Goal: Task Accomplishment & Management: Manage account settings

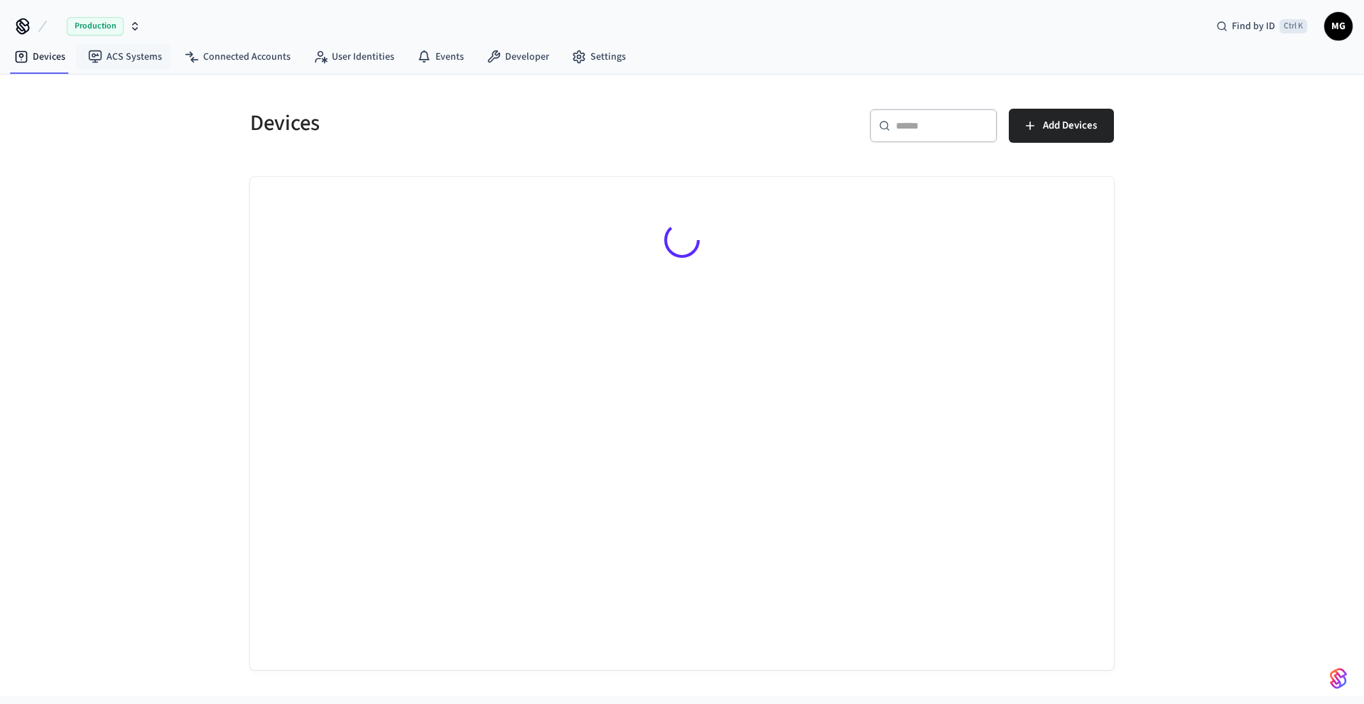
click at [55, 26] on span "button" at bounding box center [55, 26] width 0 height 0
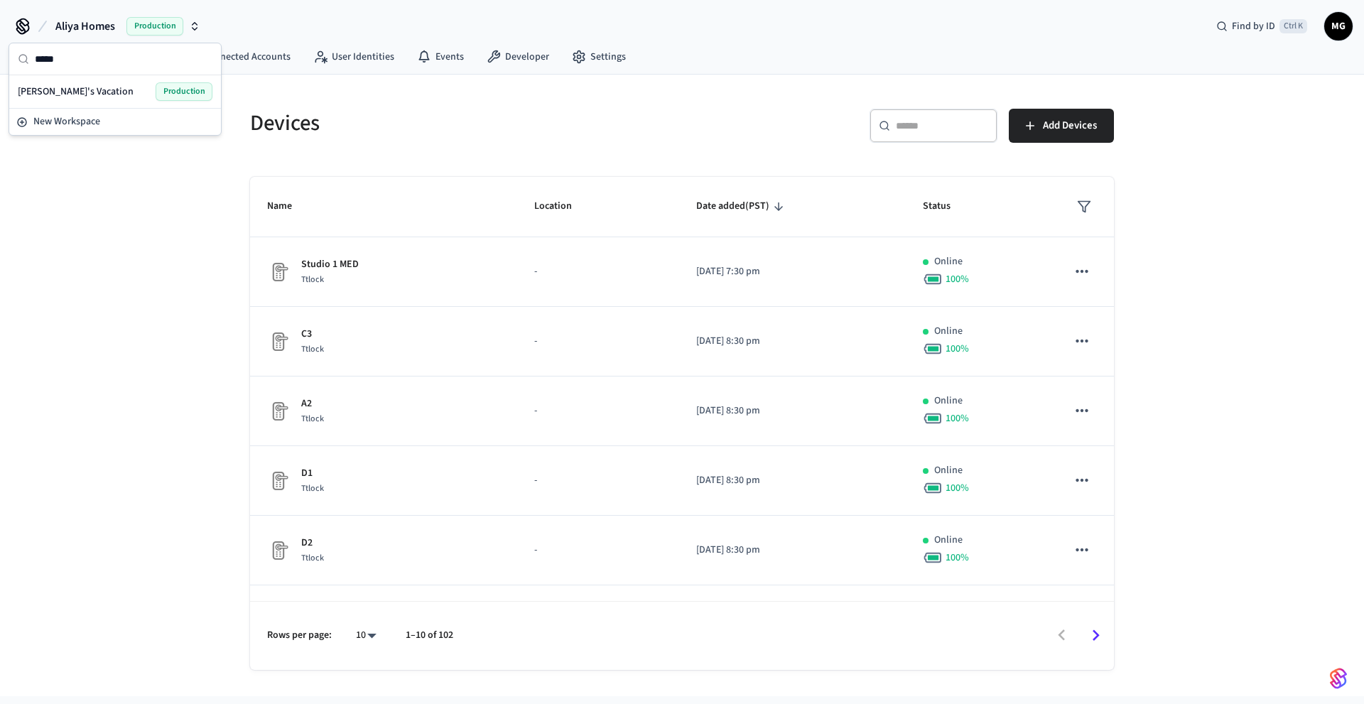
type input "*****"
click at [90, 102] on div "[PERSON_NAME]'s Vacation Production" at bounding box center [115, 91] width 206 height 27
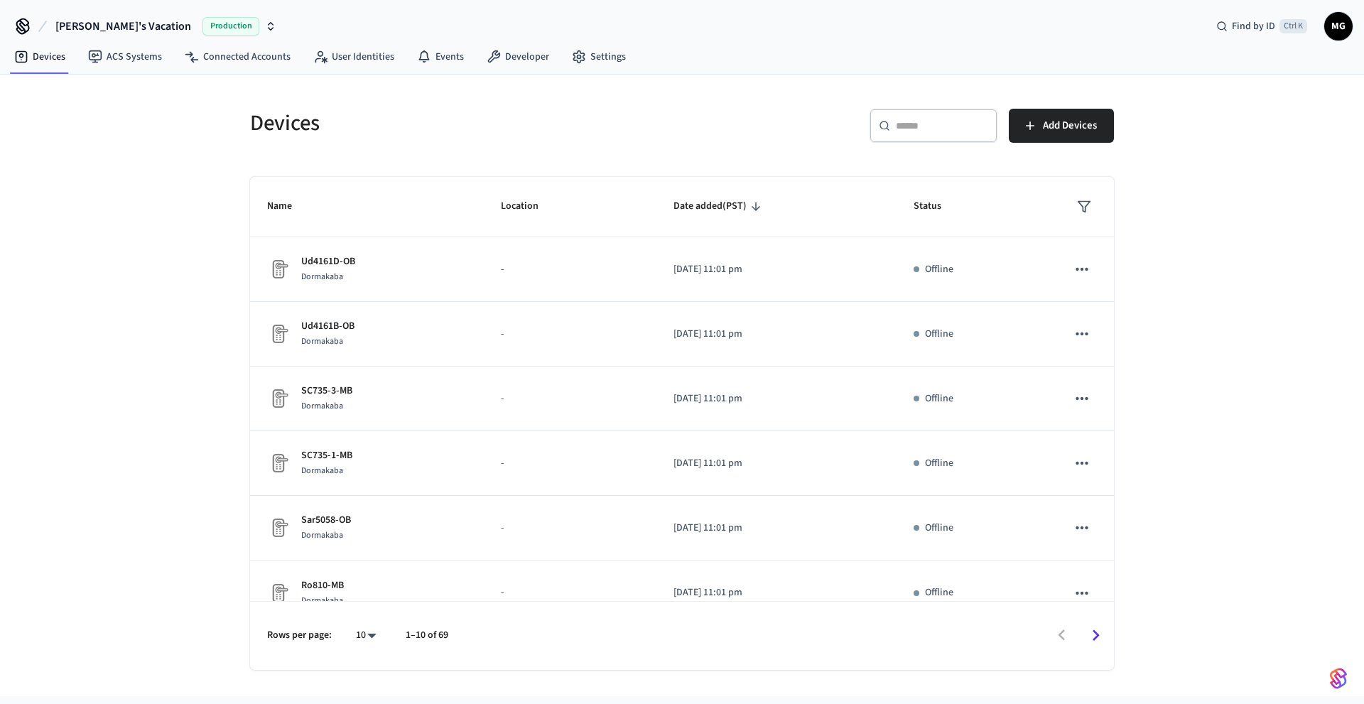
click at [939, 130] on input "text" at bounding box center [942, 126] width 92 height 14
click at [1253, 255] on div "Devices ​ ******* ​ Add Devices Name Location Date added (PST) Status Ud4161D-O…" at bounding box center [682, 386] width 1364 height 622
click at [937, 136] on div "​ ******* ​" at bounding box center [934, 126] width 128 height 34
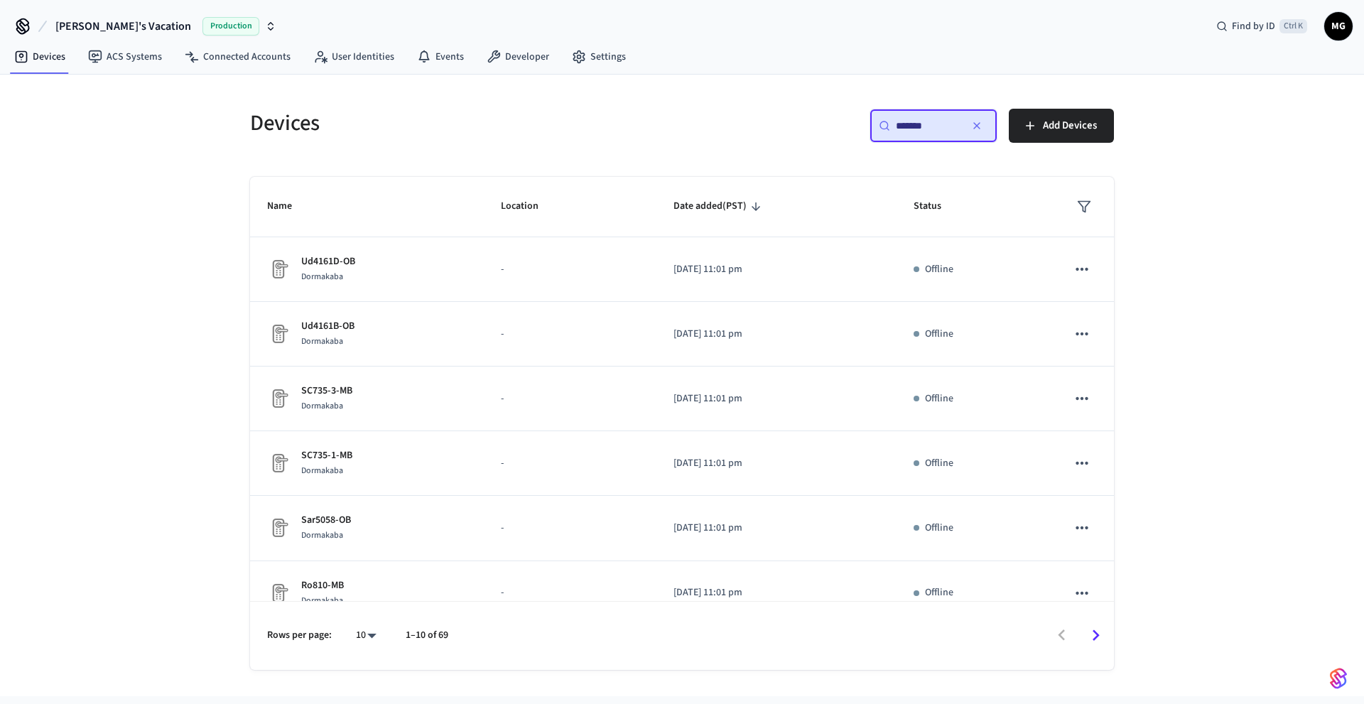
drag, startPoint x: 938, startPoint y: 131, endPoint x: 813, endPoint y: 131, distance: 125.1
click at [813, 131] on div "​ ******* ​ Add Devices" at bounding box center [903, 131] width 424 height 45
paste input "*"
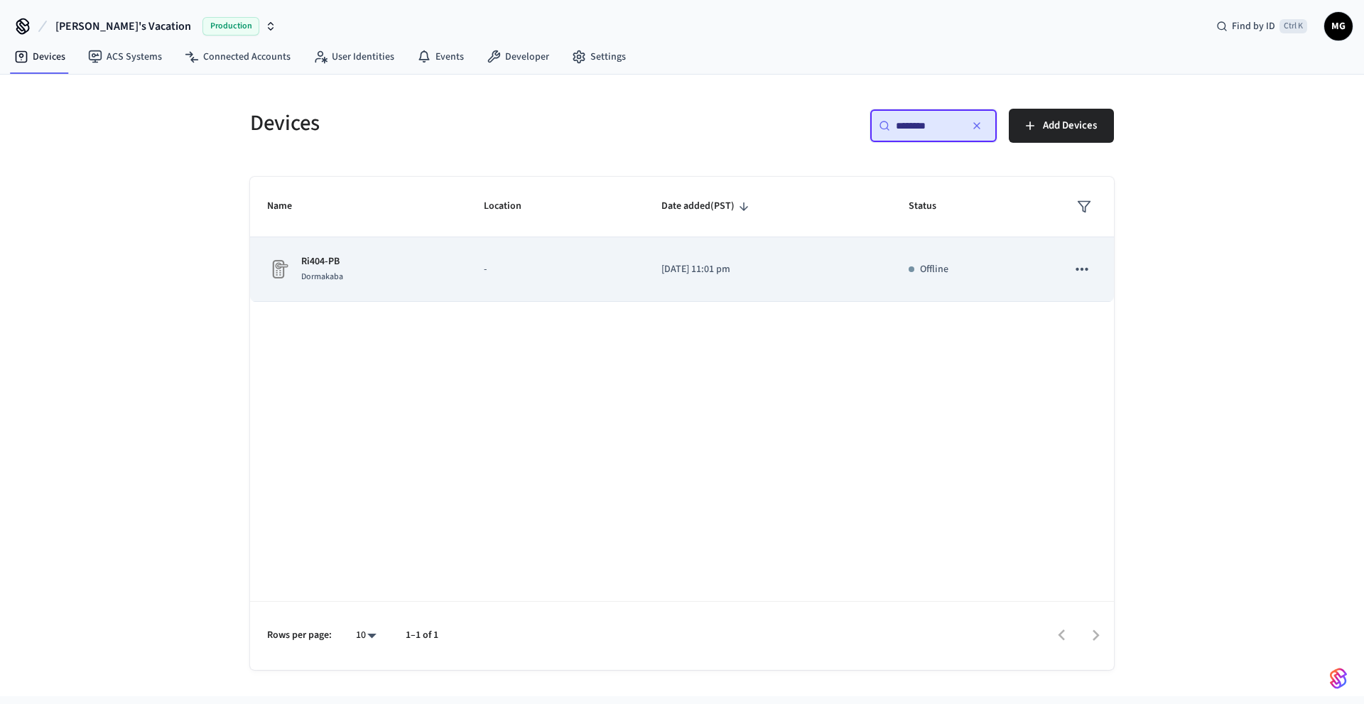
type input "********"
click at [341, 268] on p "Ri404-PB" at bounding box center [322, 261] width 42 height 15
click at [316, 262] on p "Ri404-PB" at bounding box center [322, 261] width 42 height 15
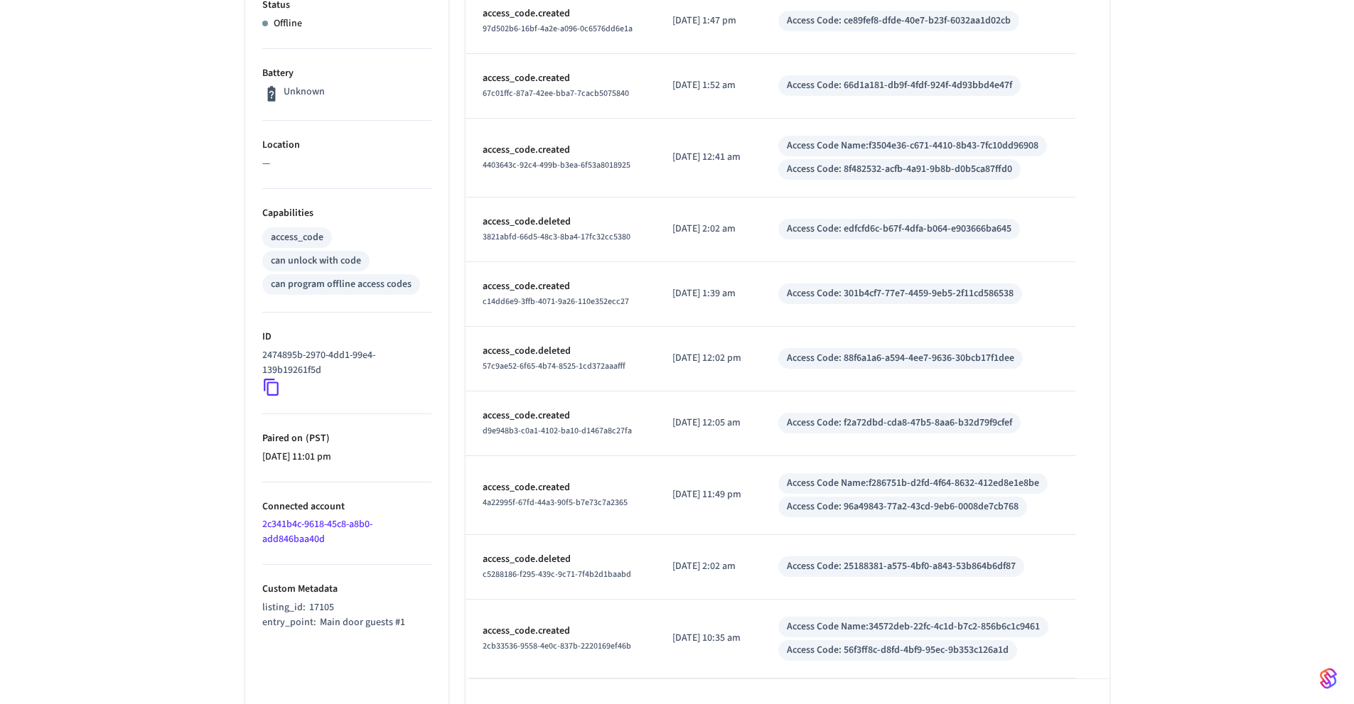
scroll to position [322, 0]
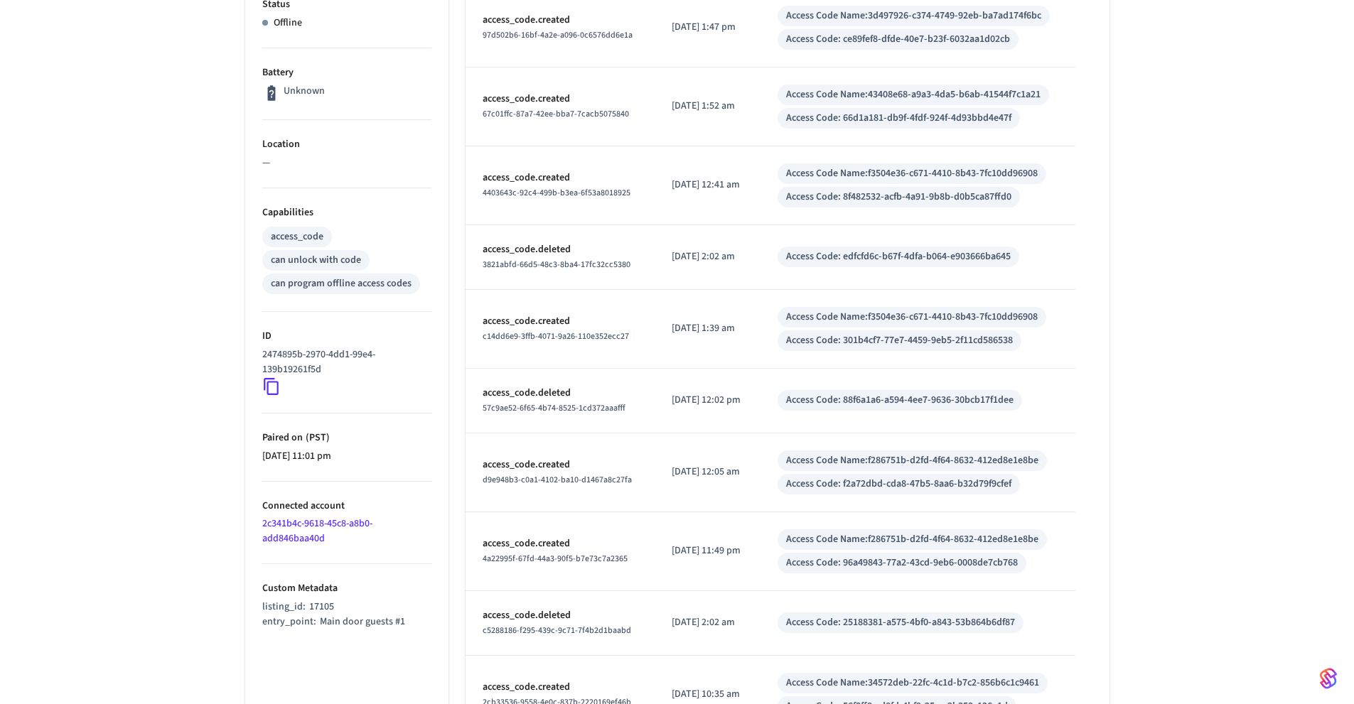
click at [45, 351] on div "Ri404-PB ​ ​ Properties Type Dormakaba Status Offline Battery Unknown Location …" at bounding box center [677, 293] width 1354 height 1020
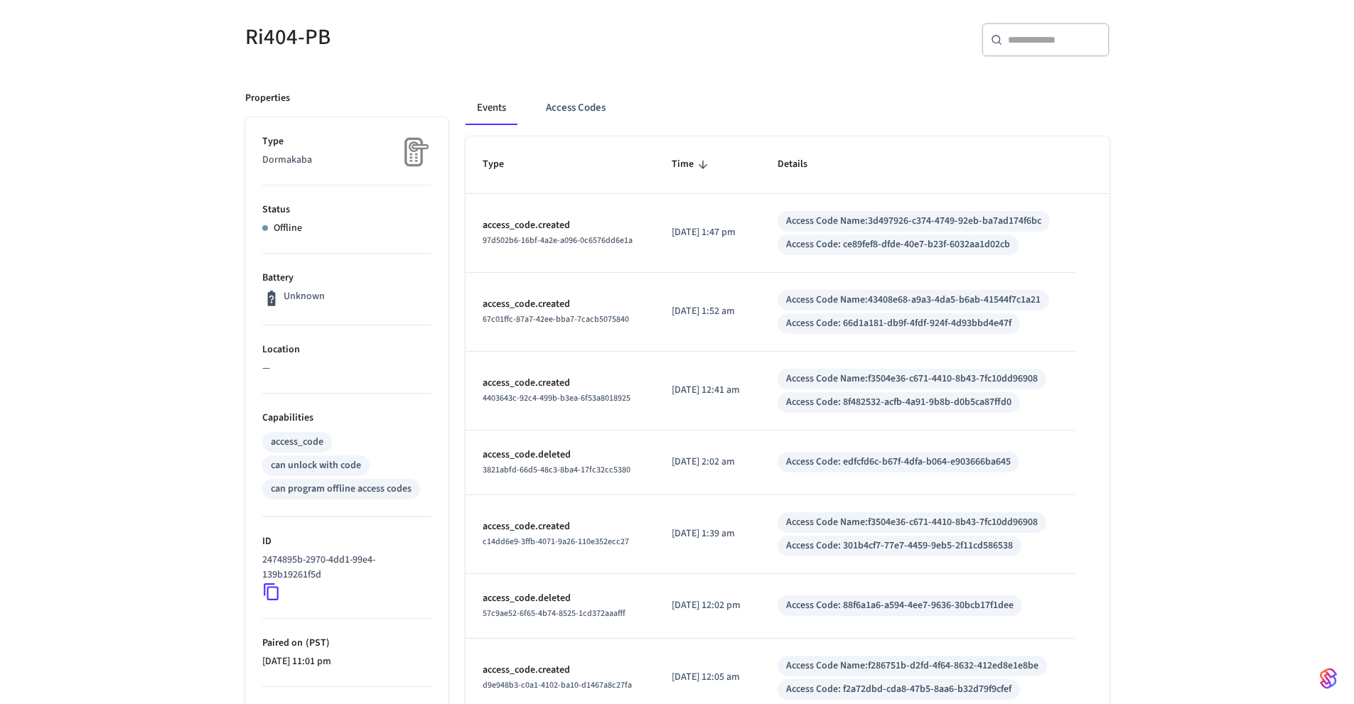
scroll to position [0, 0]
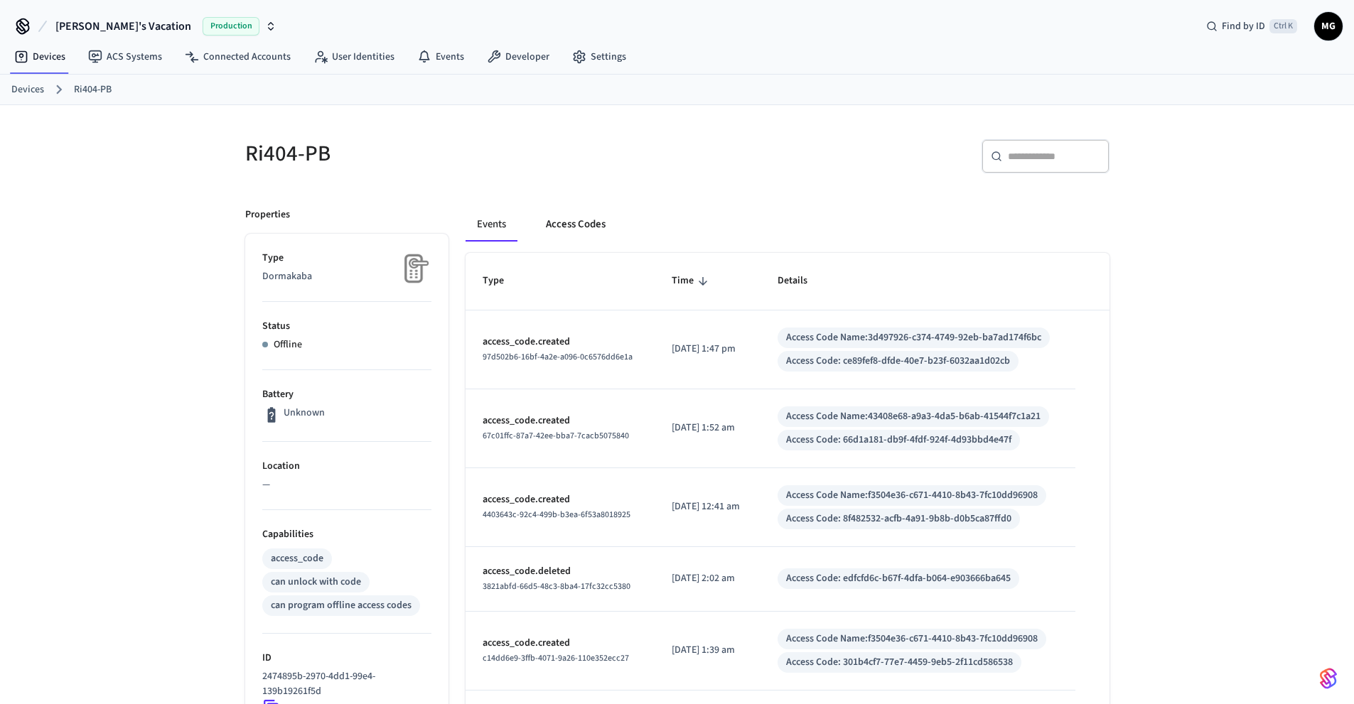
click at [555, 234] on button "Access Codes" at bounding box center [575, 224] width 82 height 34
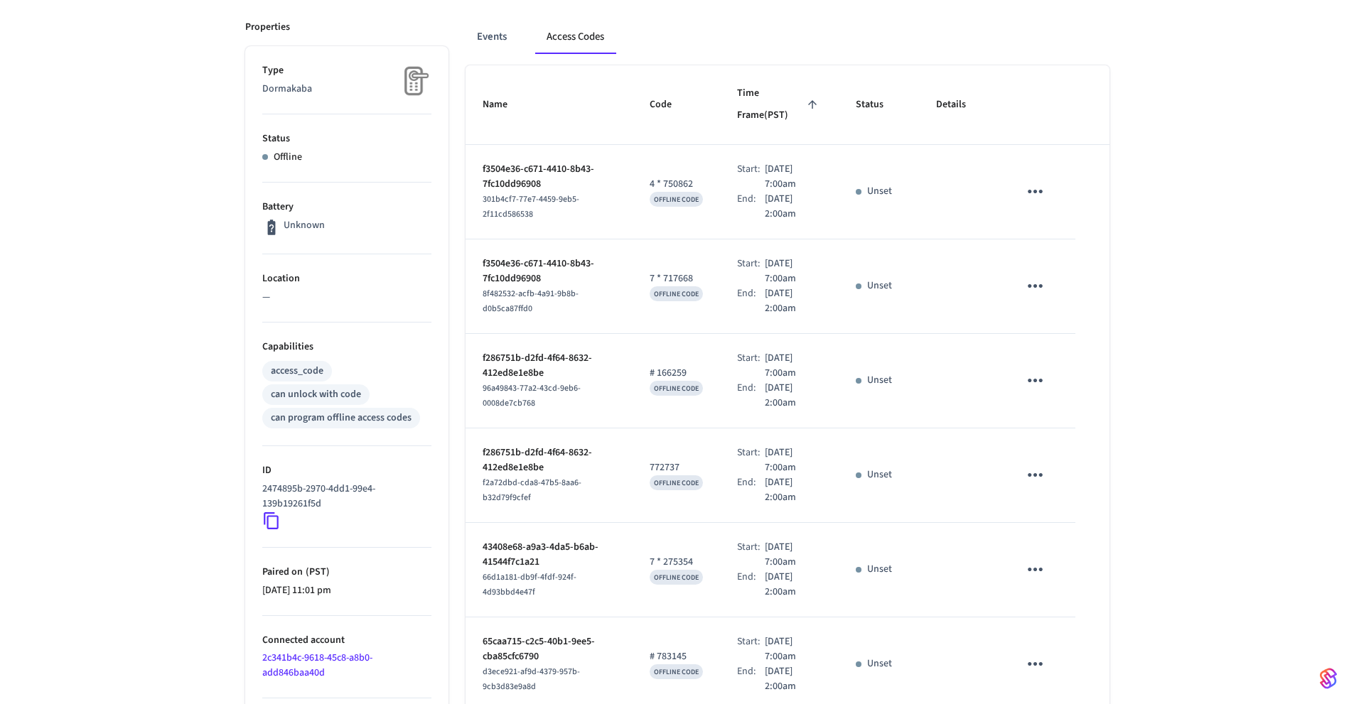
scroll to position [384, 0]
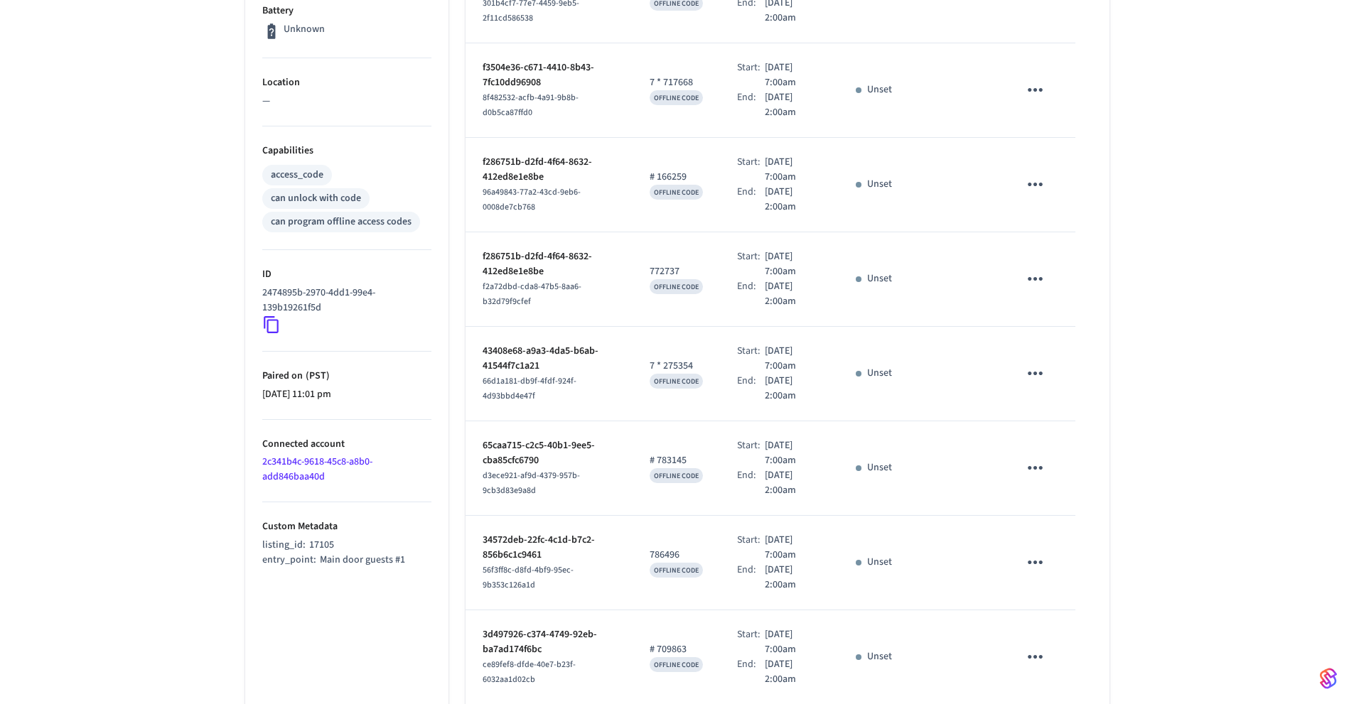
click at [222, 415] on div "Ri404-PB ​ ​ Add Access Code Properties Type Dormakaba Status Offline Battery U…" at bounding box center [677, 341] width 910 height 1241
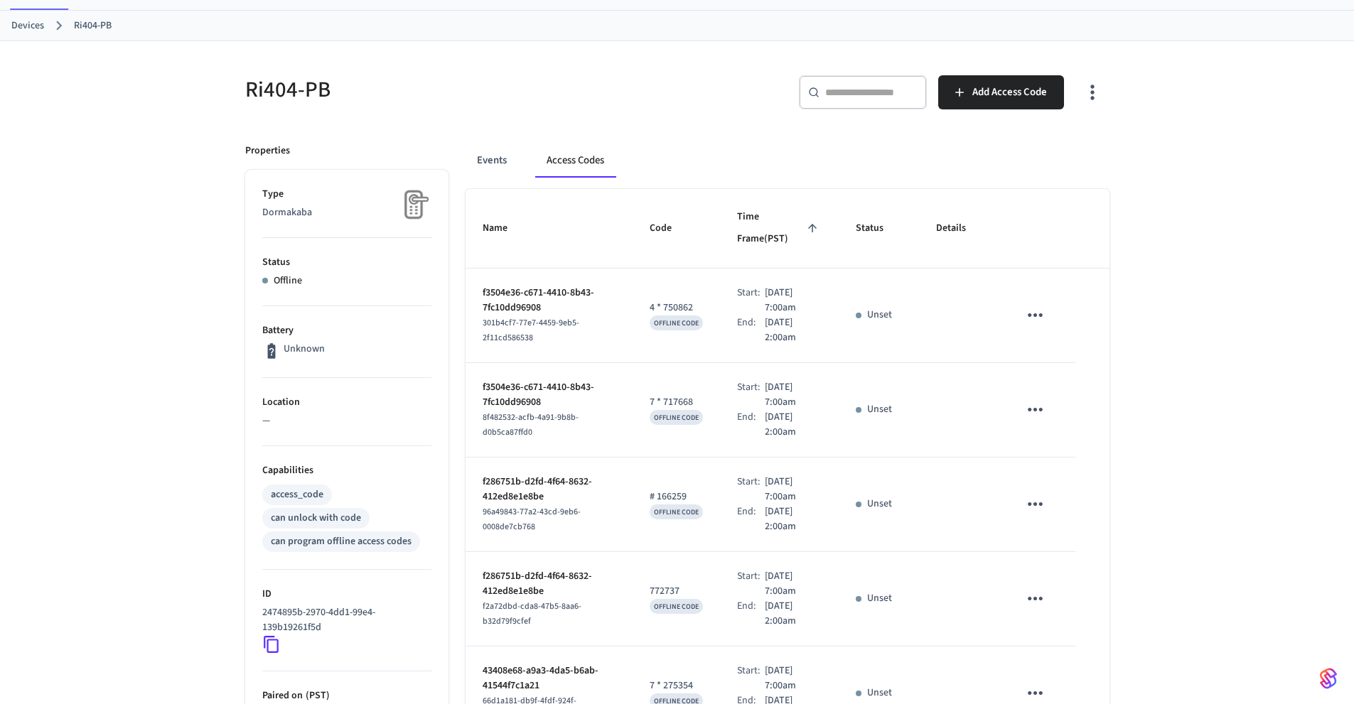
scroll to position [0, 0]
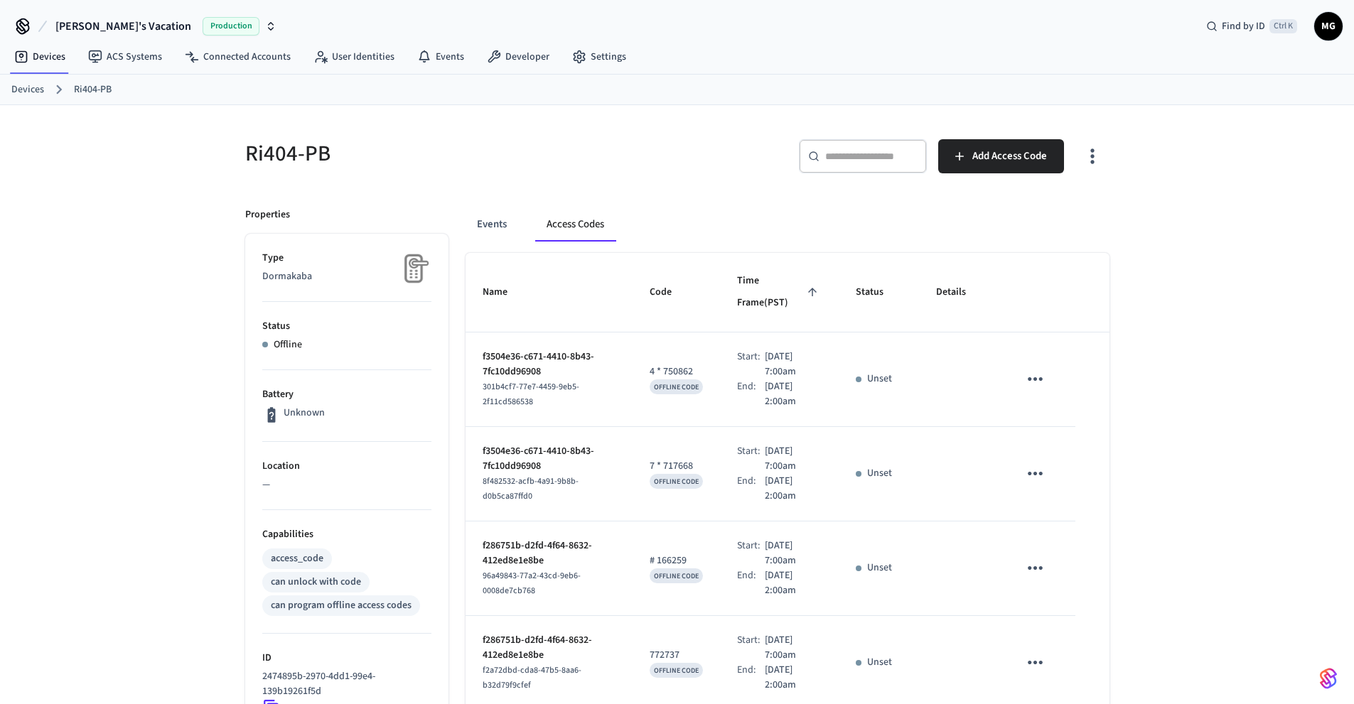
click at [843, 143] on div "​ ​" at bounding box center [863, 156] width 128 height 34
paste input "**********"
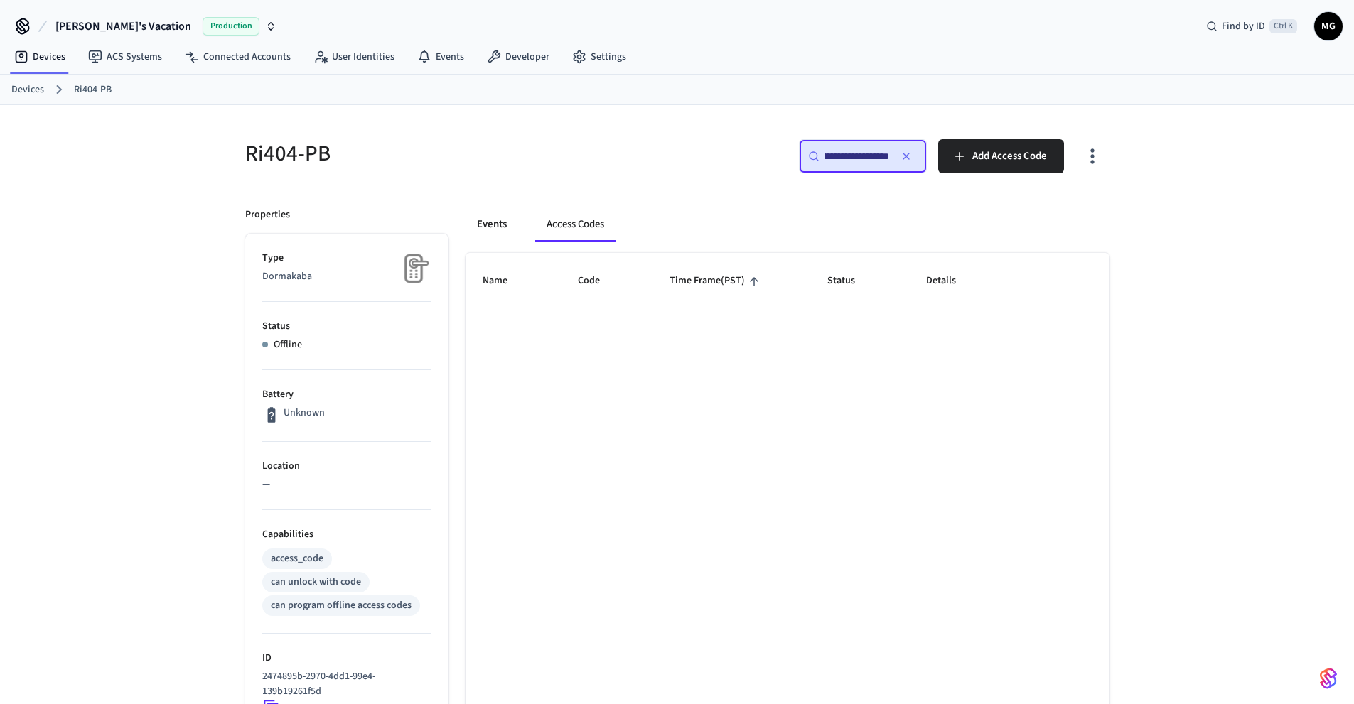
type input "**********"
click at [490, 234] on button "Events" at bounding box center [491, 224] width 53 height 34
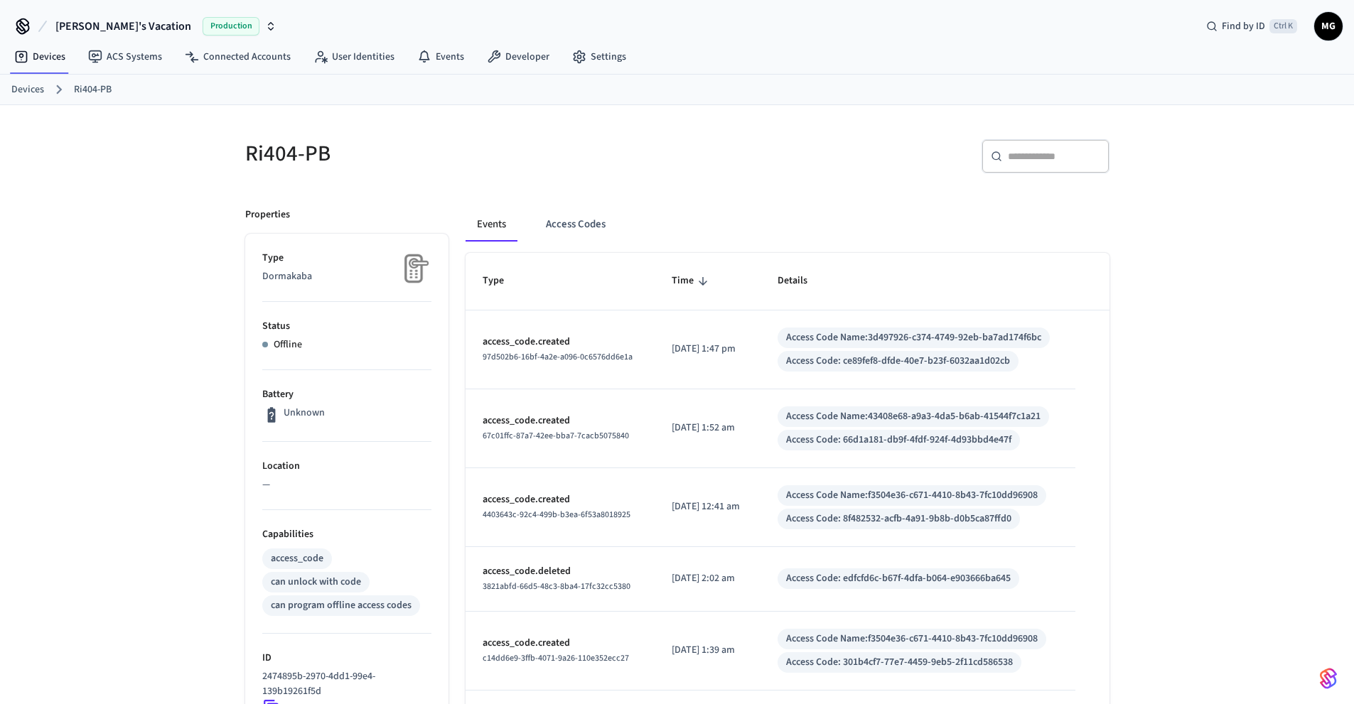
click at [27, 92] on link "Devices" at bounding box center [27, 89] width 33 height 15
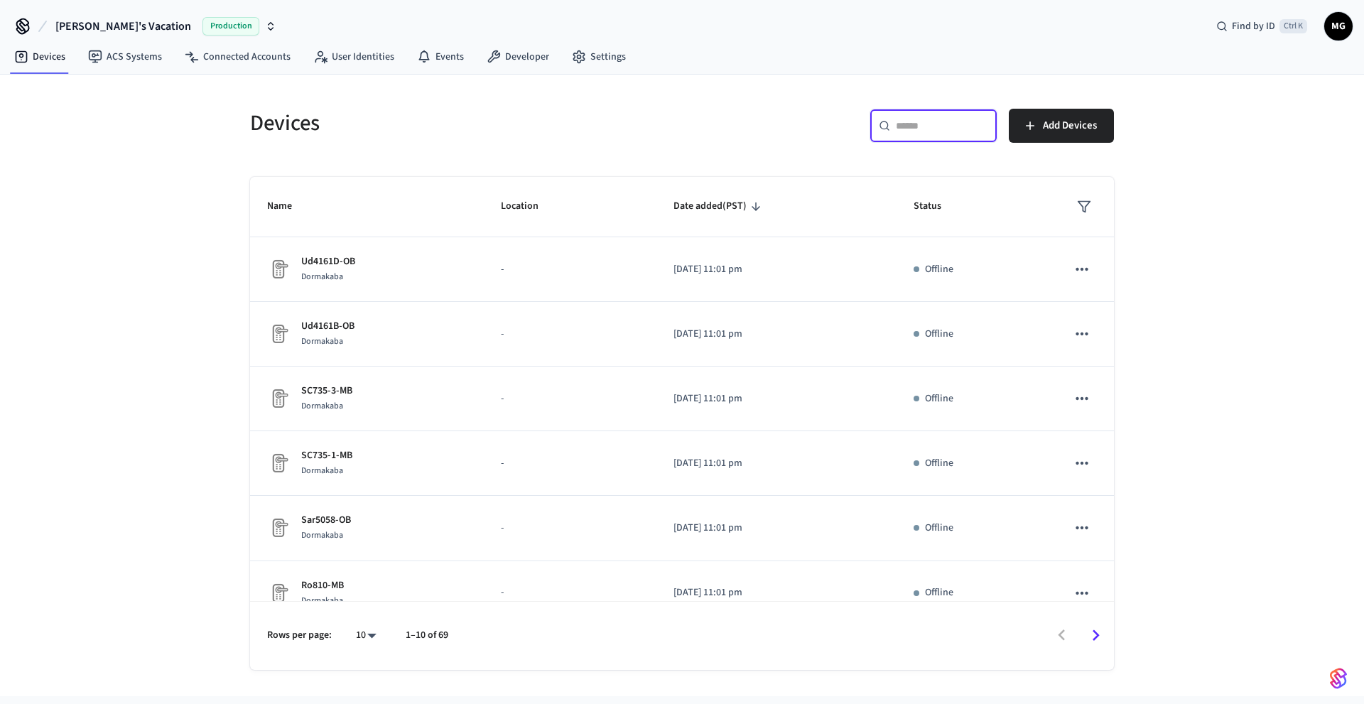
click at [900, 132] on input "text" at bounding box center [942, 126] width 92 height 14
paste input "**********"
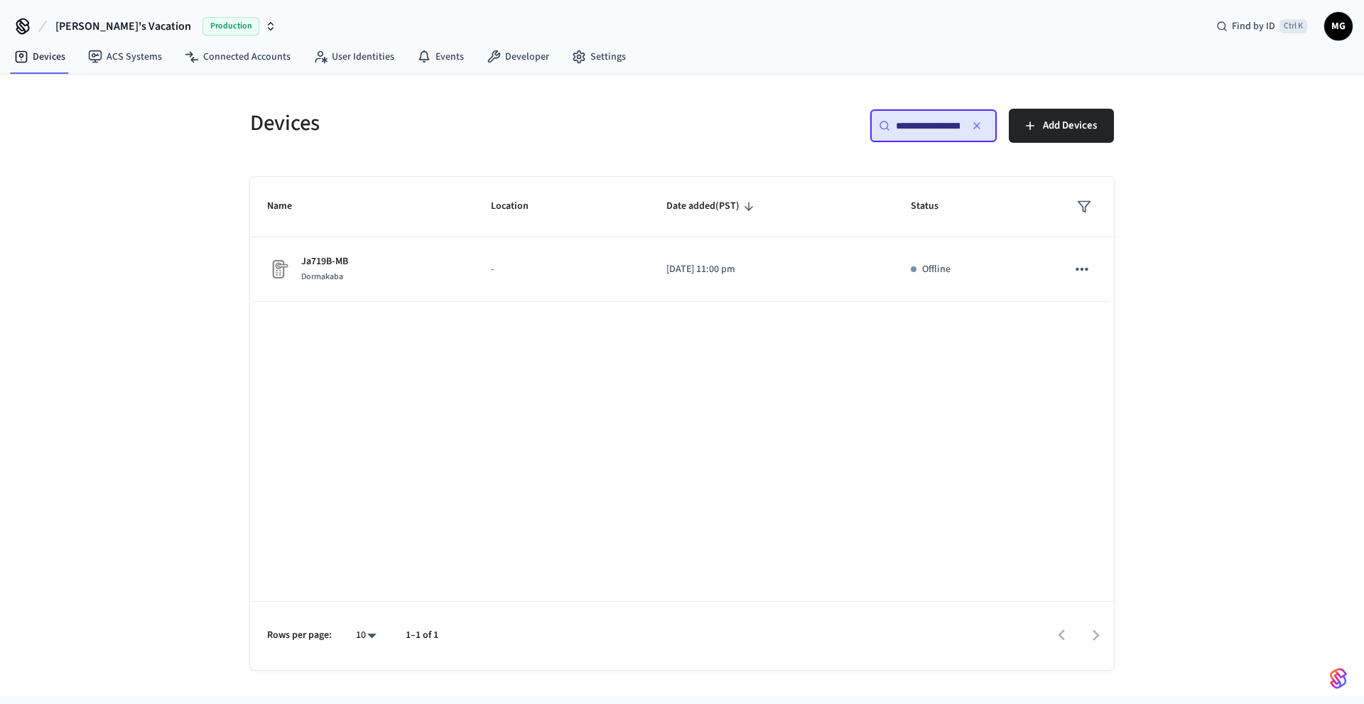
scroll to position [0, 109]
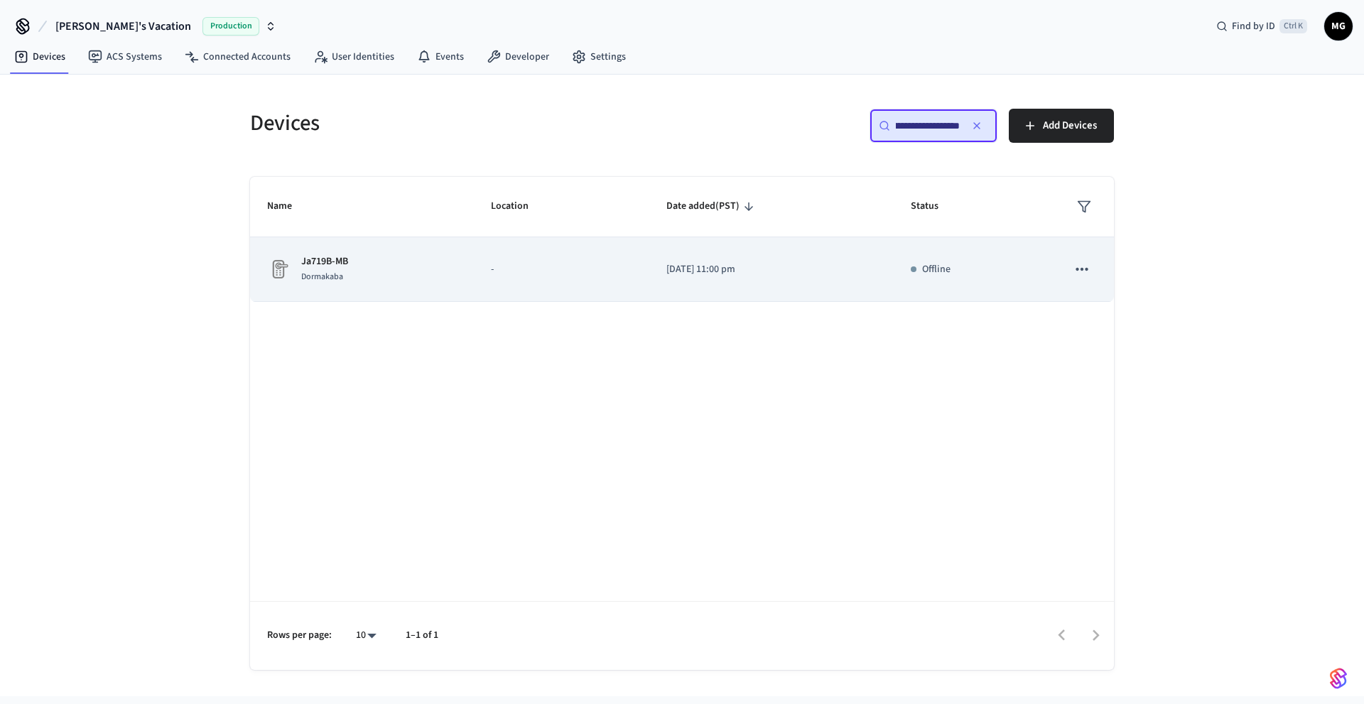
type input "**********"
click at [328, 259] on p "Ja719B-MB" at bounding box center [324, 261] width 47 height 15
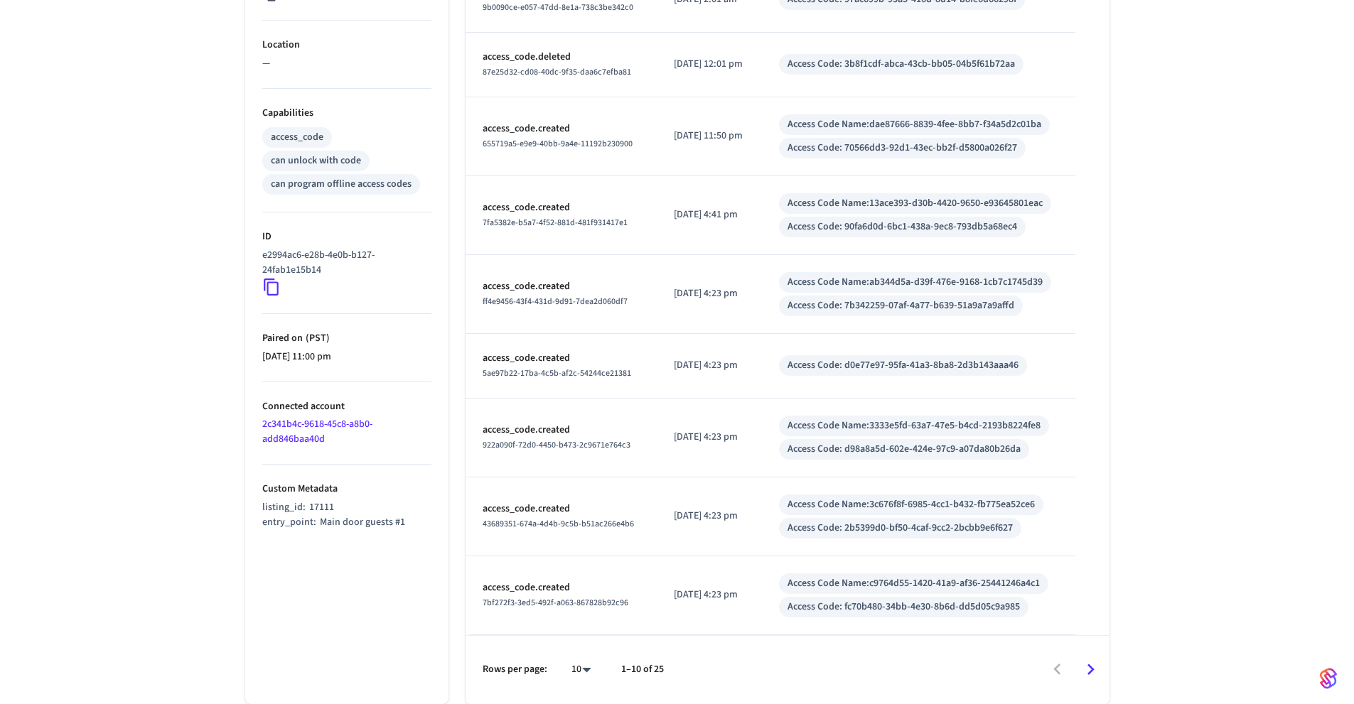
scroll to position [471, 0]
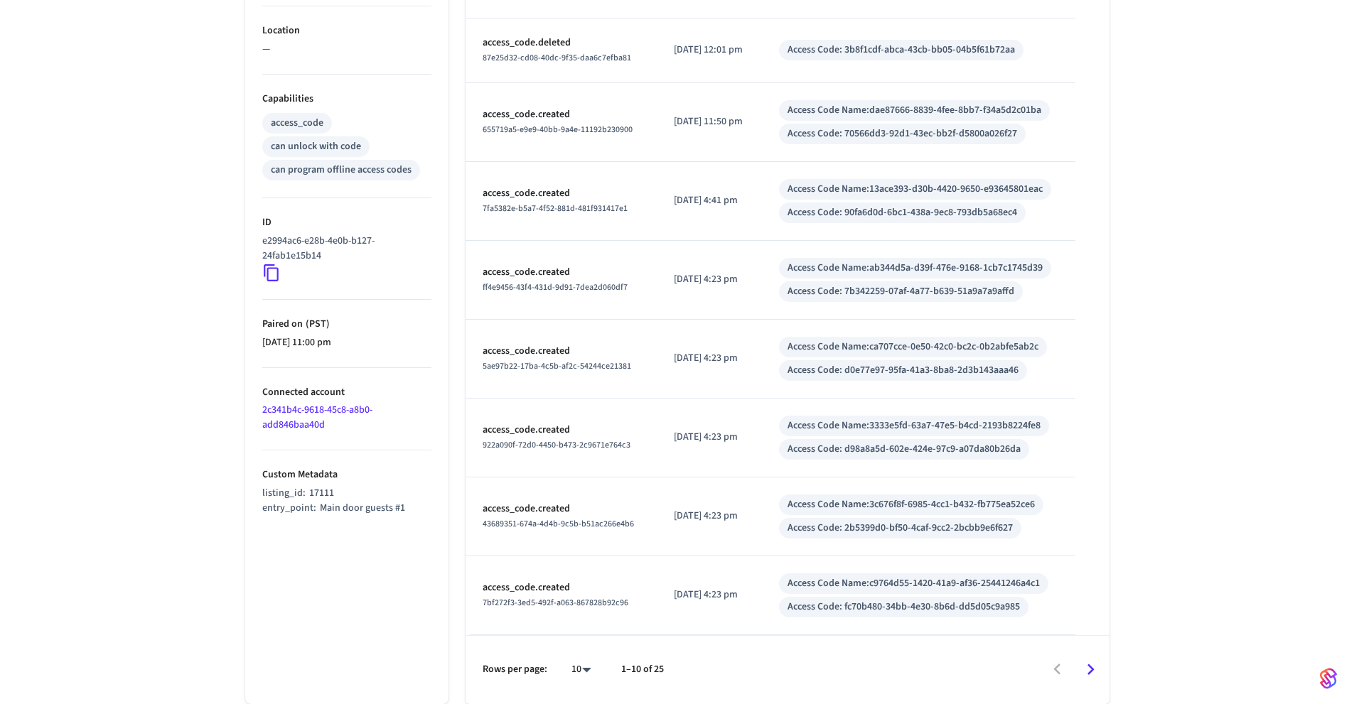
click at [72, 384] on div "Ja719B-MB ​ ​ Properties Type Dormakaba Status Offline Battery Unknown Location…" at bounding box center [677, 187] width 1354 height 1034
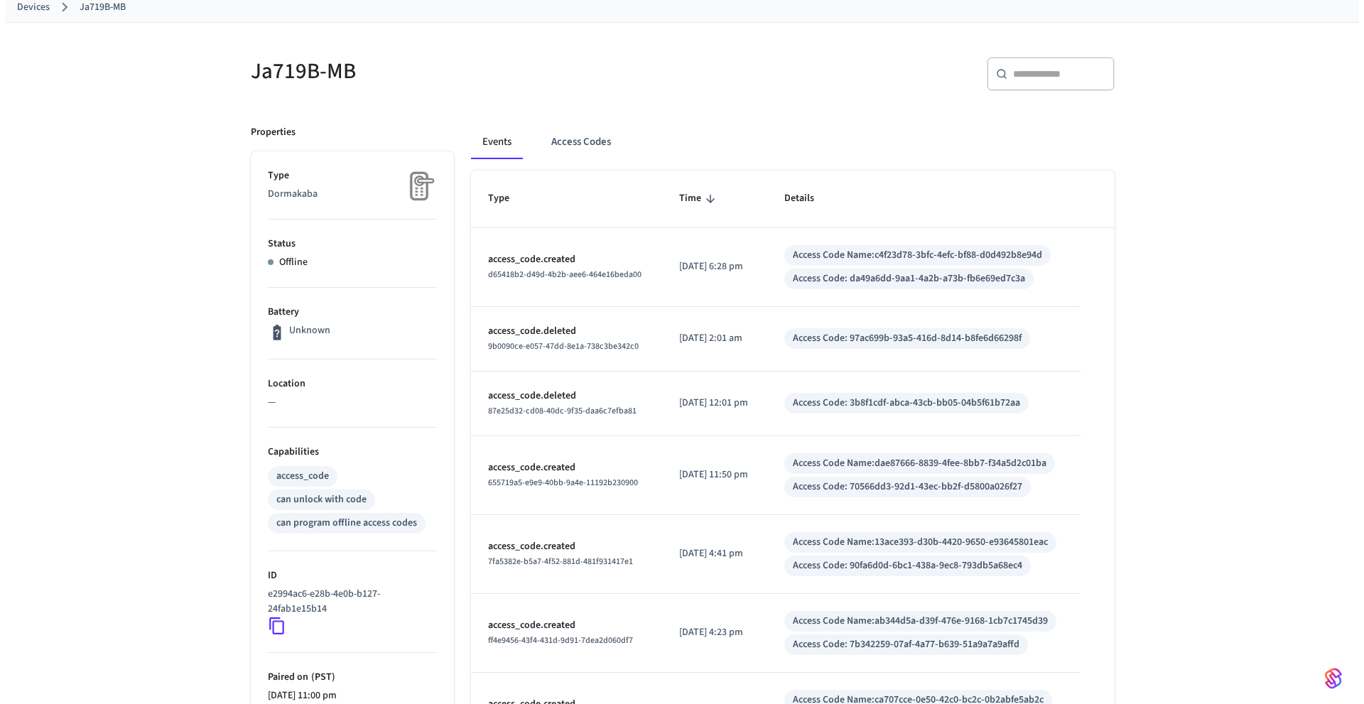
scroll to position [0, 0]
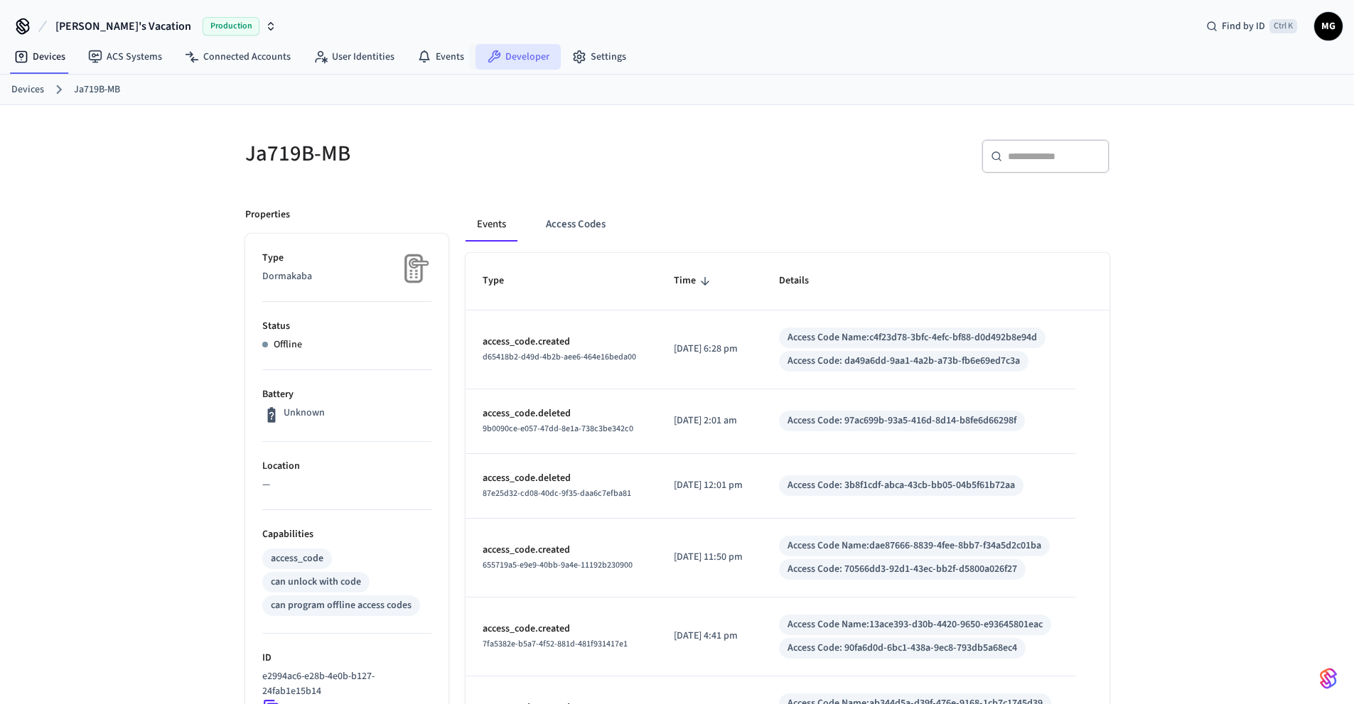
click at [507, 50] on link "Developer" at bounding box center [517, 57] width 85 height 26
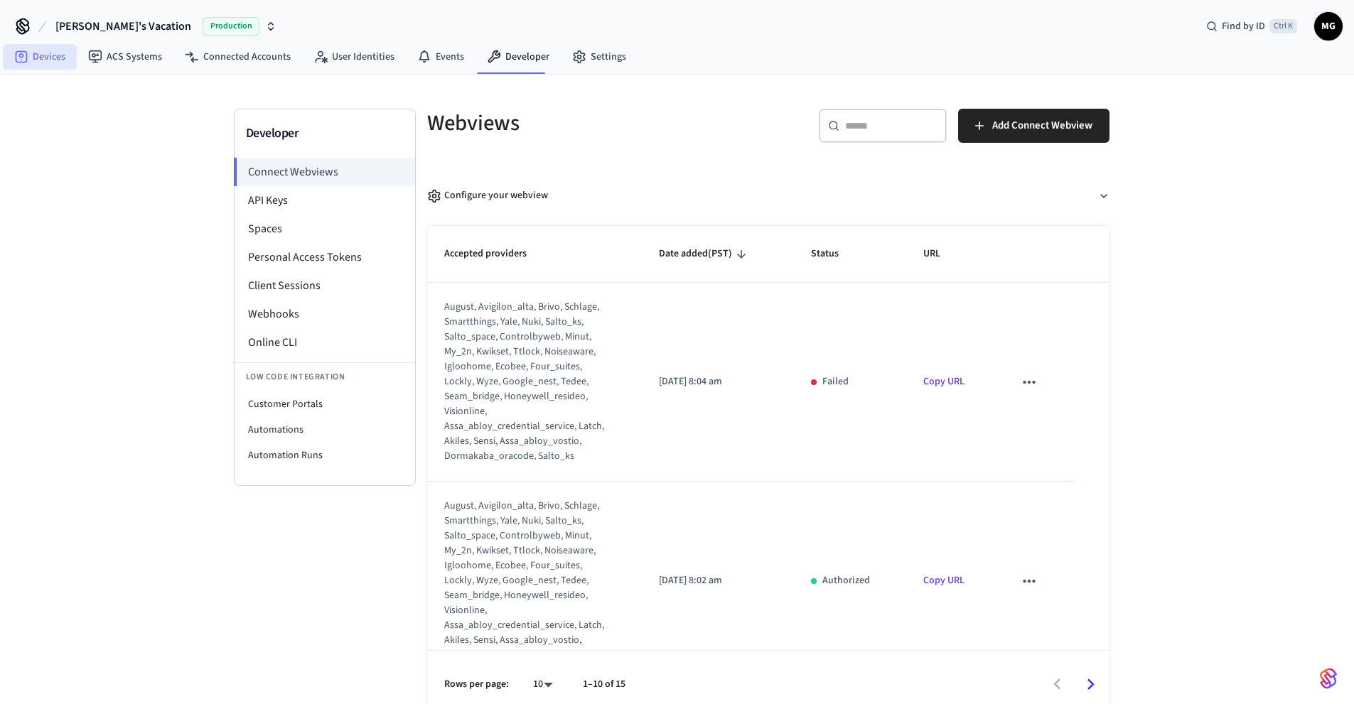
click at [42, 55] on link "Devices" at bounding box center [40, 57] width 74 height 26
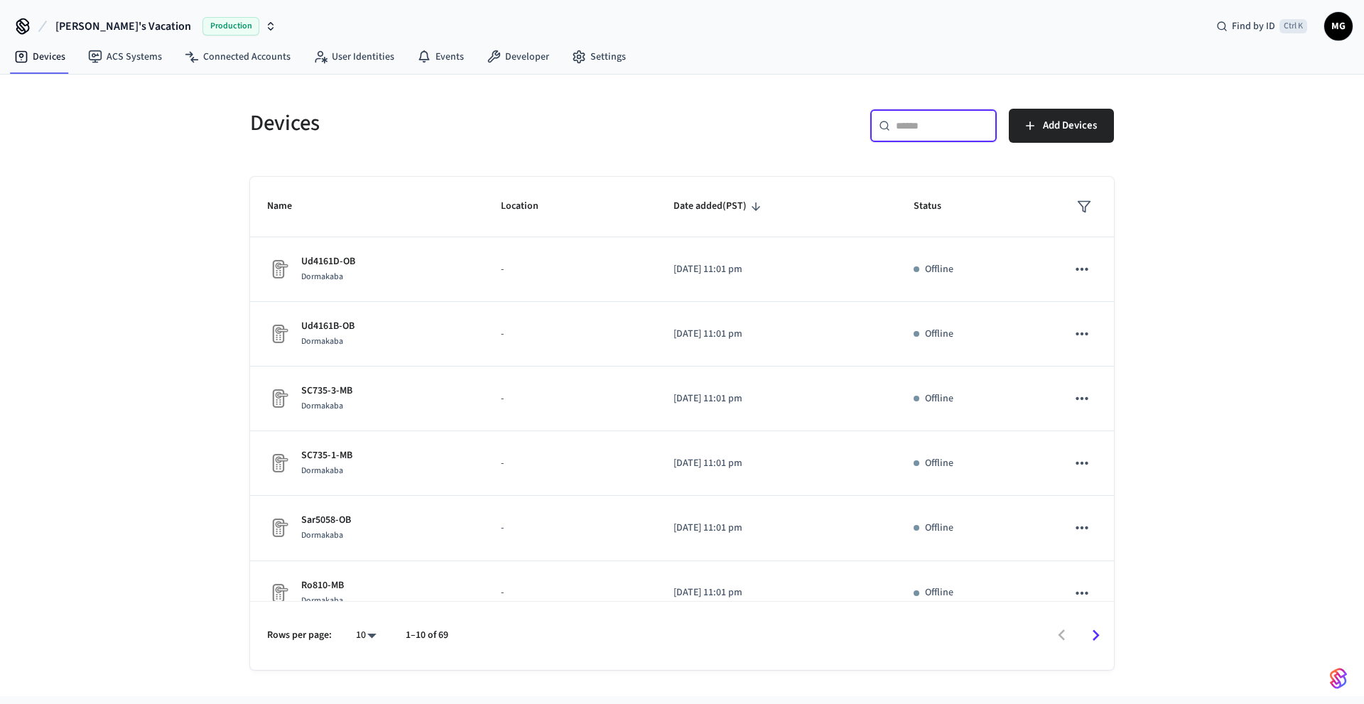
click at [951, 126] on input "text" at bounding box center [942, 126] width 92 height 14
click at [71, 430] on div "Devices ​ ​ Add Devices Name Location Date added (PST) Status Ud4161D-OB Dormak…" at bounding box center [682, 386] width 1364 height 622
click at [927, 123] on input "text" at bounding box center [942, 126] width 92 height 14
paste input "********"
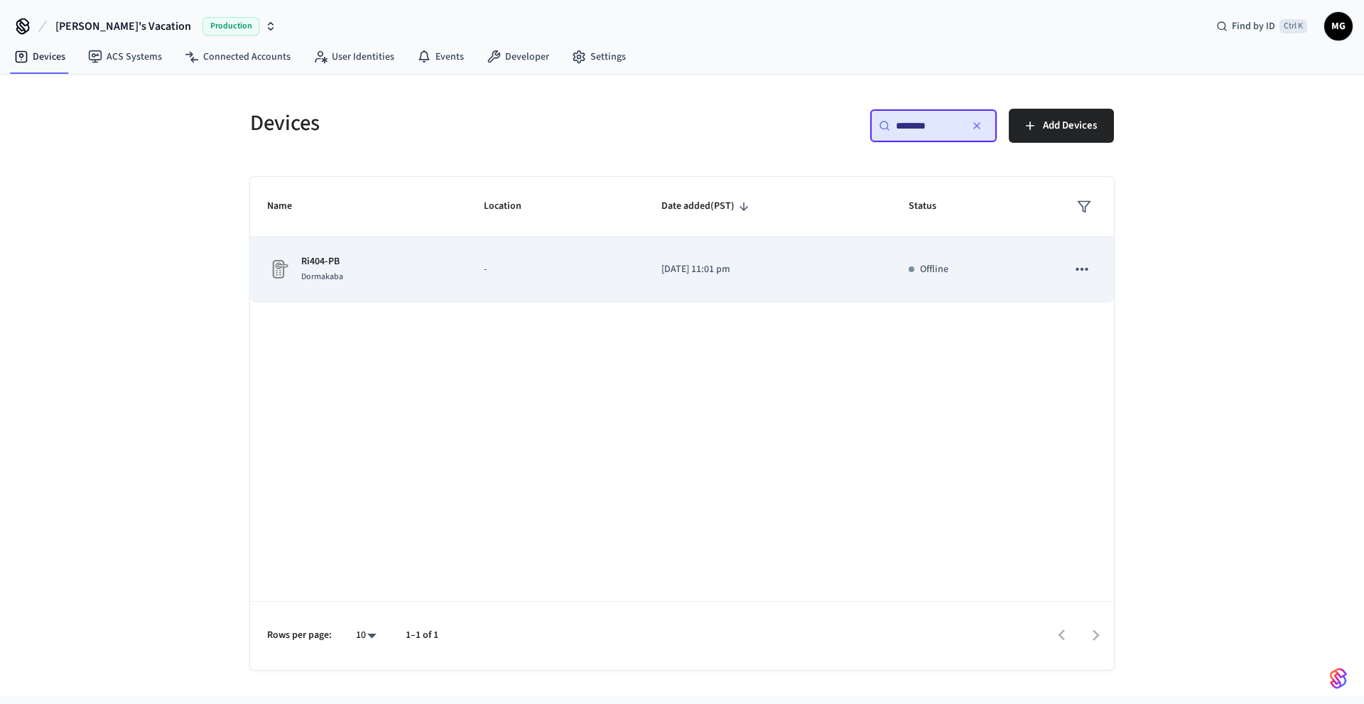
type input "********"
click at [1077, 271] on icon "sticky table" at bounding box center [1082, 269] width 18 height 18
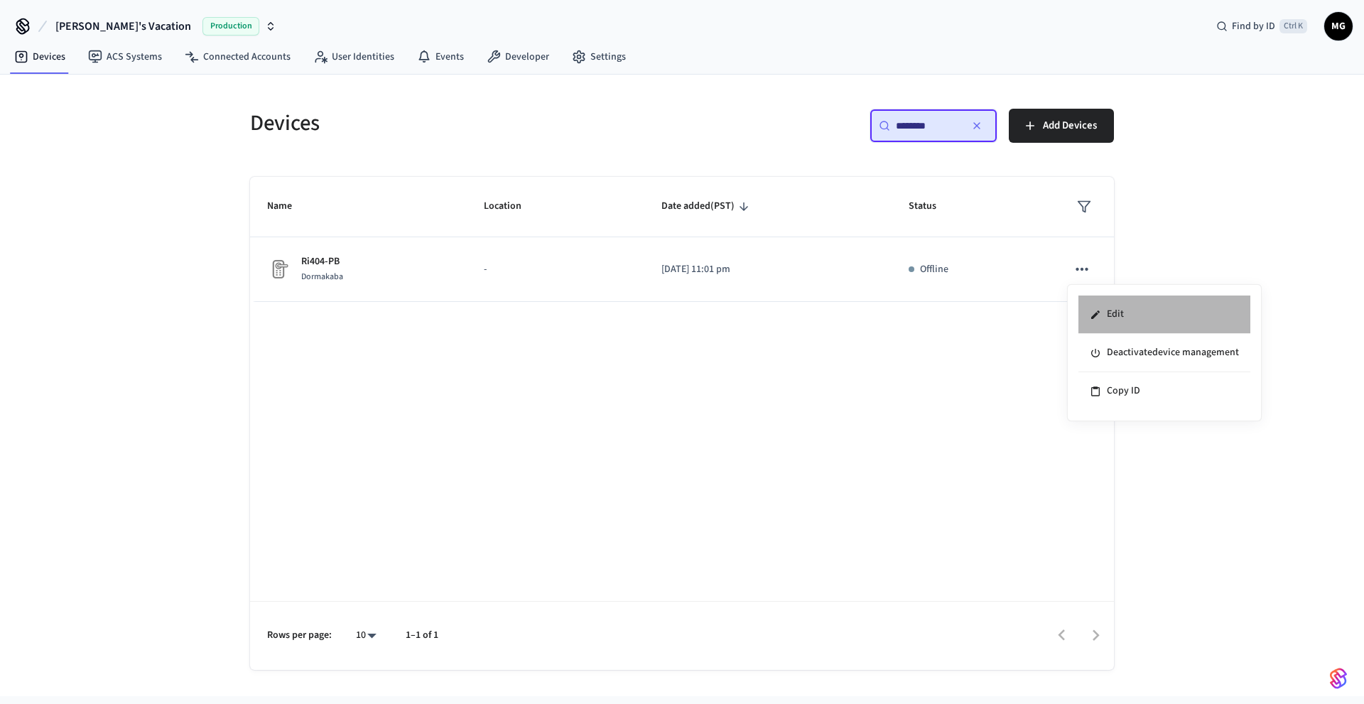
click at [1112, 315] on li "Edit" at bounding box center [1165, 315] width 172 height 38
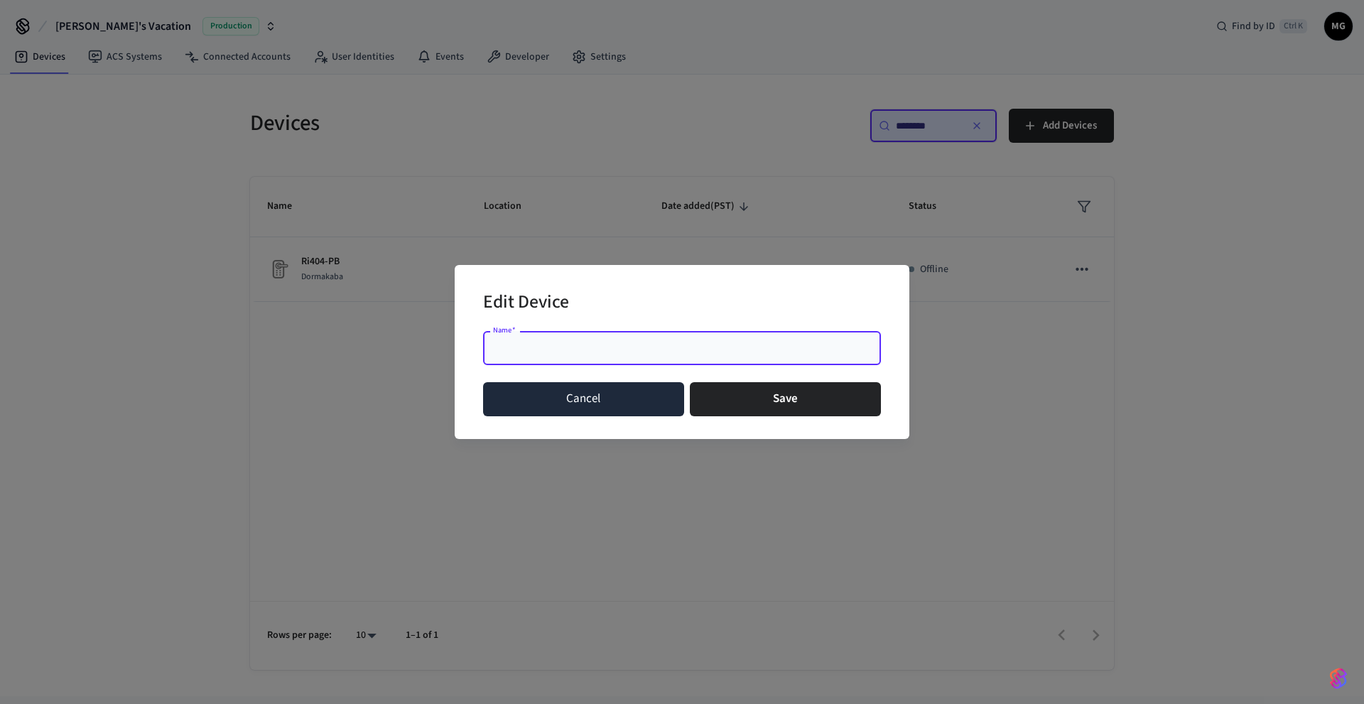
click at [566, 400] on button "Cancel" at bounding box center [583, 399] width 201 height 34
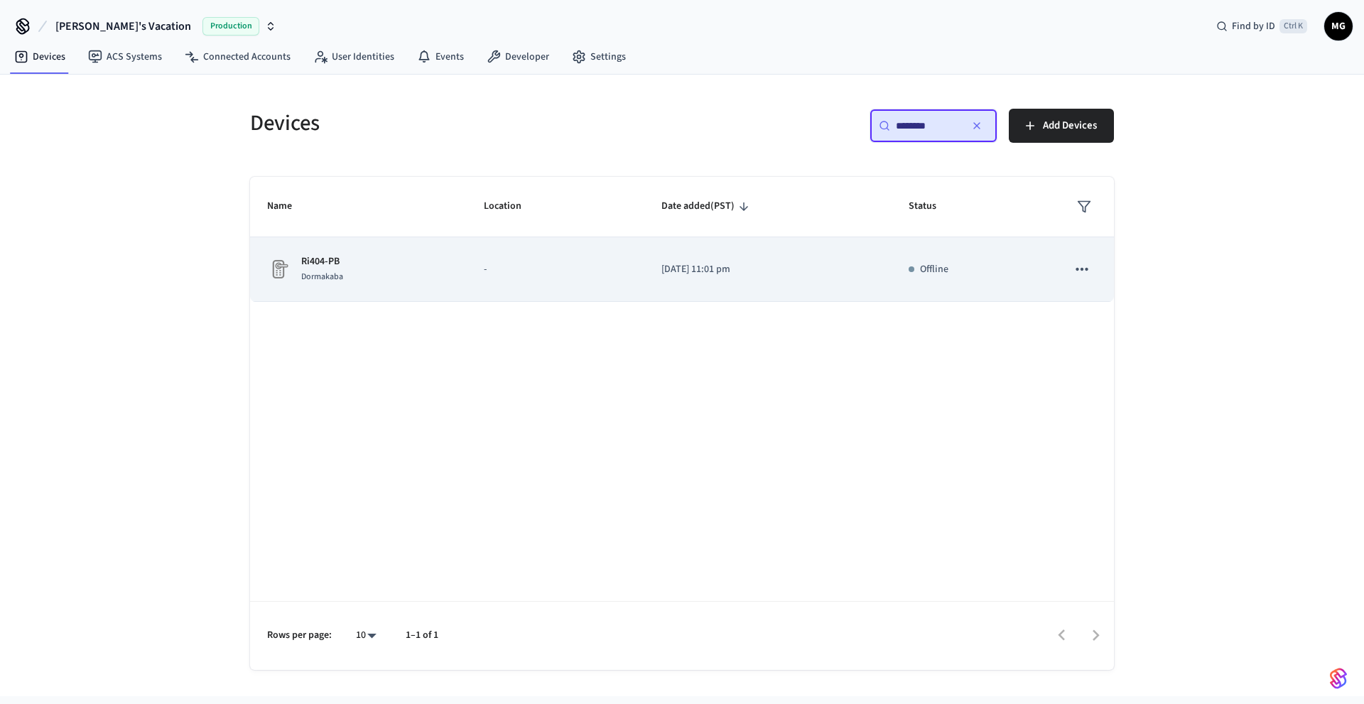
click at [326, 258] on p "Ri404-PB" at bounding box center [322, 261] width 42 height 15
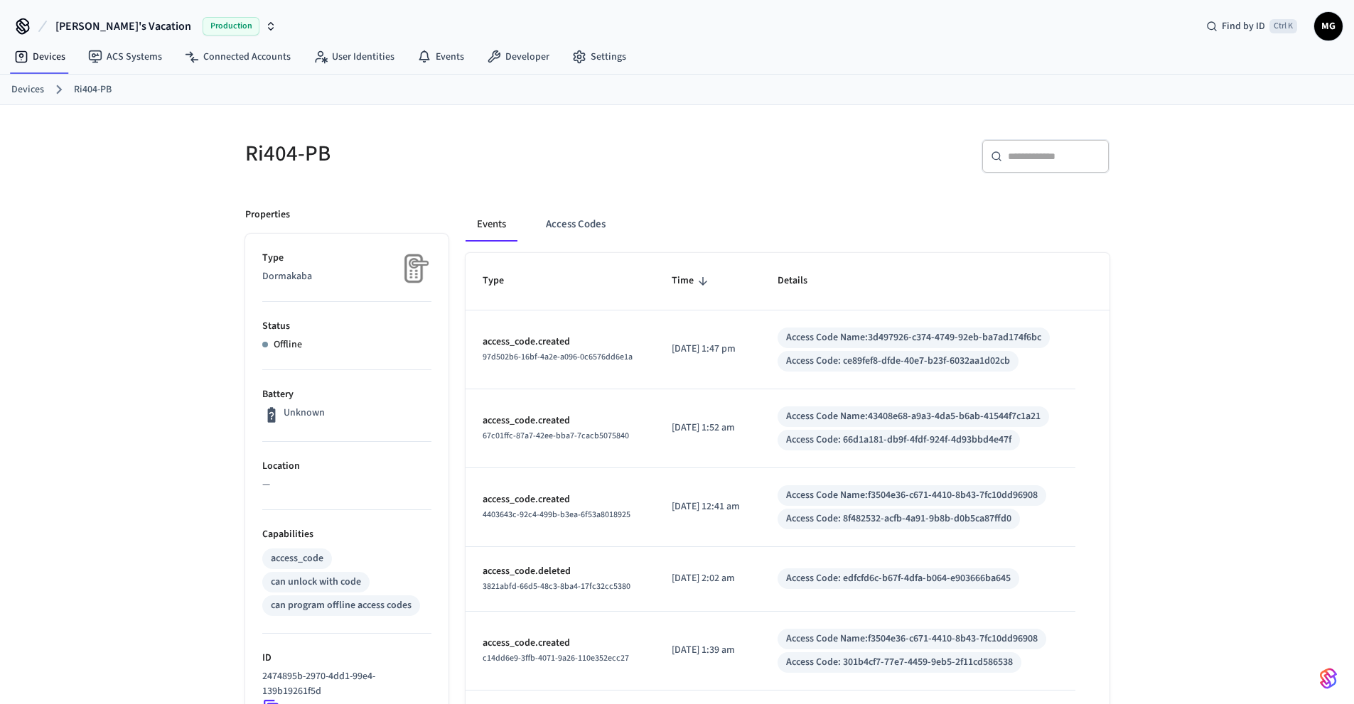
click at [134, 333] on div "Ri404-PB ​ ​ Properties Type Dormakaba Status Offline Battery Unknown Location …" at bounding box center [677, 615] width 1354 height 1020
click at [1233, 263] on div "Ri404-PB ​ ​ Properties Type Dormakaba Status Offline Battery Unknown Location …" at bounding box center [677, 615] width 1354 height 1020
click at [577, 225] on button "Access Codes" at bounding box center [575, 224] width 82 height 34
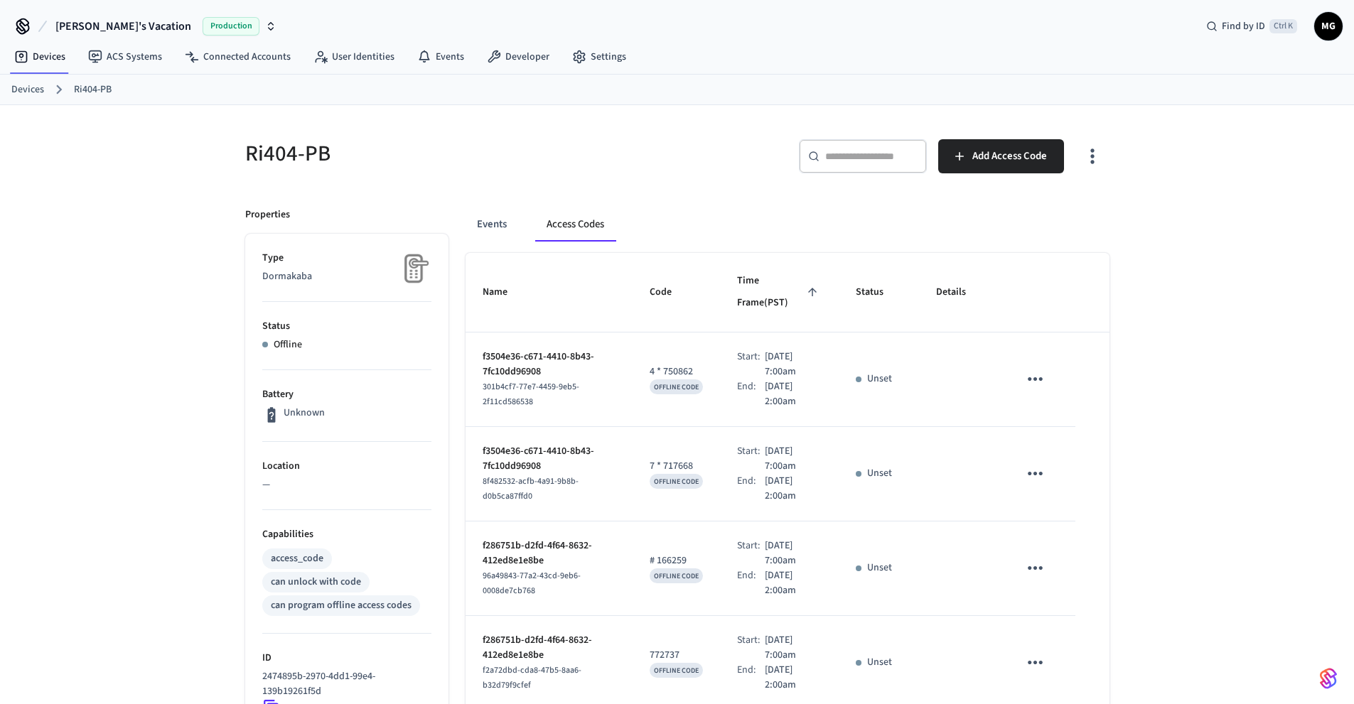
click at [1034, 368] on icon "sticky table" at bounding box center [1035, 379] width 22 height 22
click at [1138, 334] on div at bounding box center [682, 352] width 1364 height 704
click at [1099, 154] on icon "button" at bounding box center [1092, 156] width 22 height 22
click at [1231, 286] on div at bounding box center [682, 352] width 1364 height 704
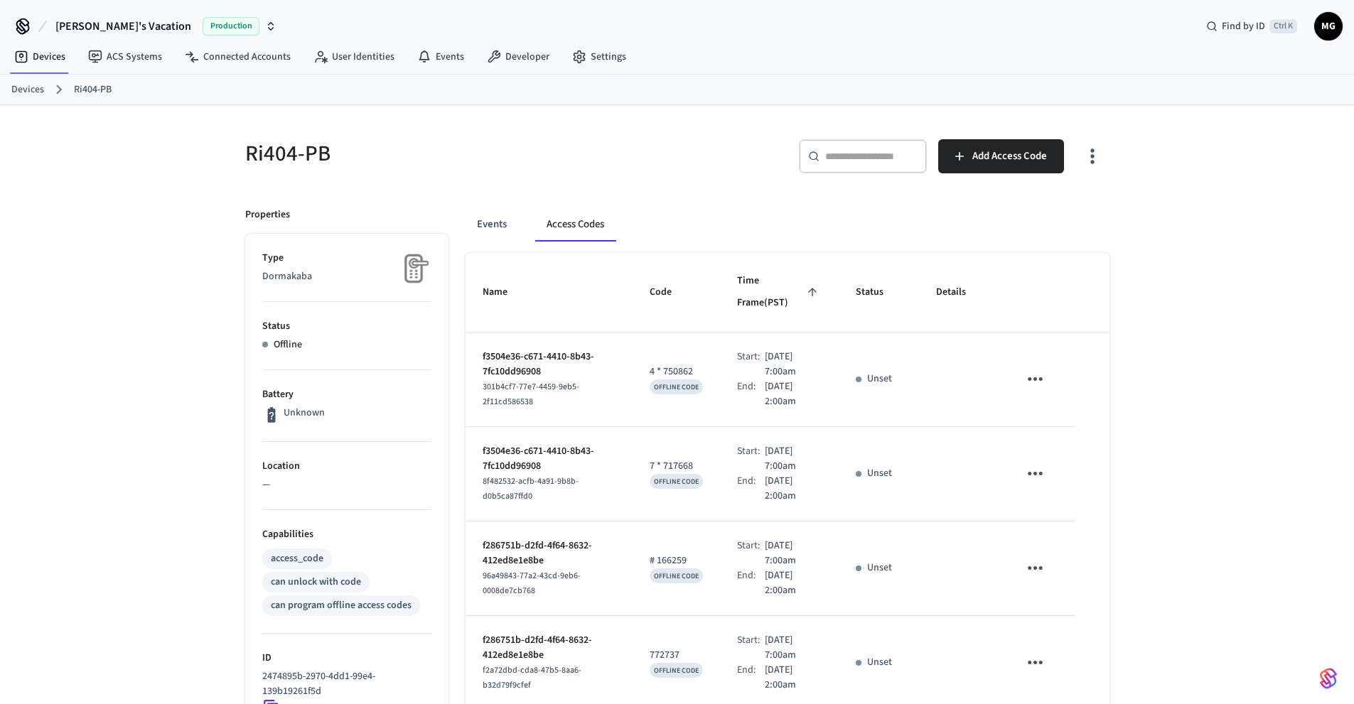
click at [29, 95] on link "Devices" at bounding box center [27, 89] width 33 height 15
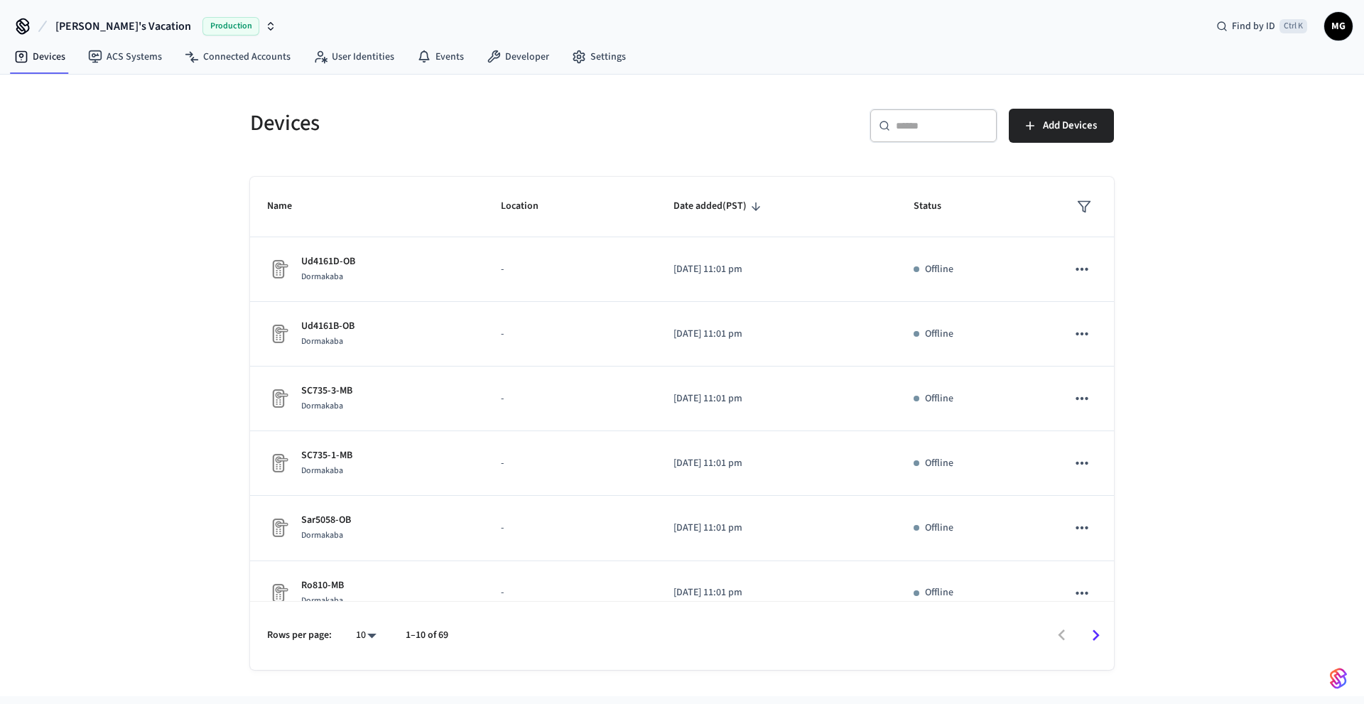
click at [928, 134] on div "​ ​" at bounding box center [934, 126] width 128 height 34
paste input "**********"
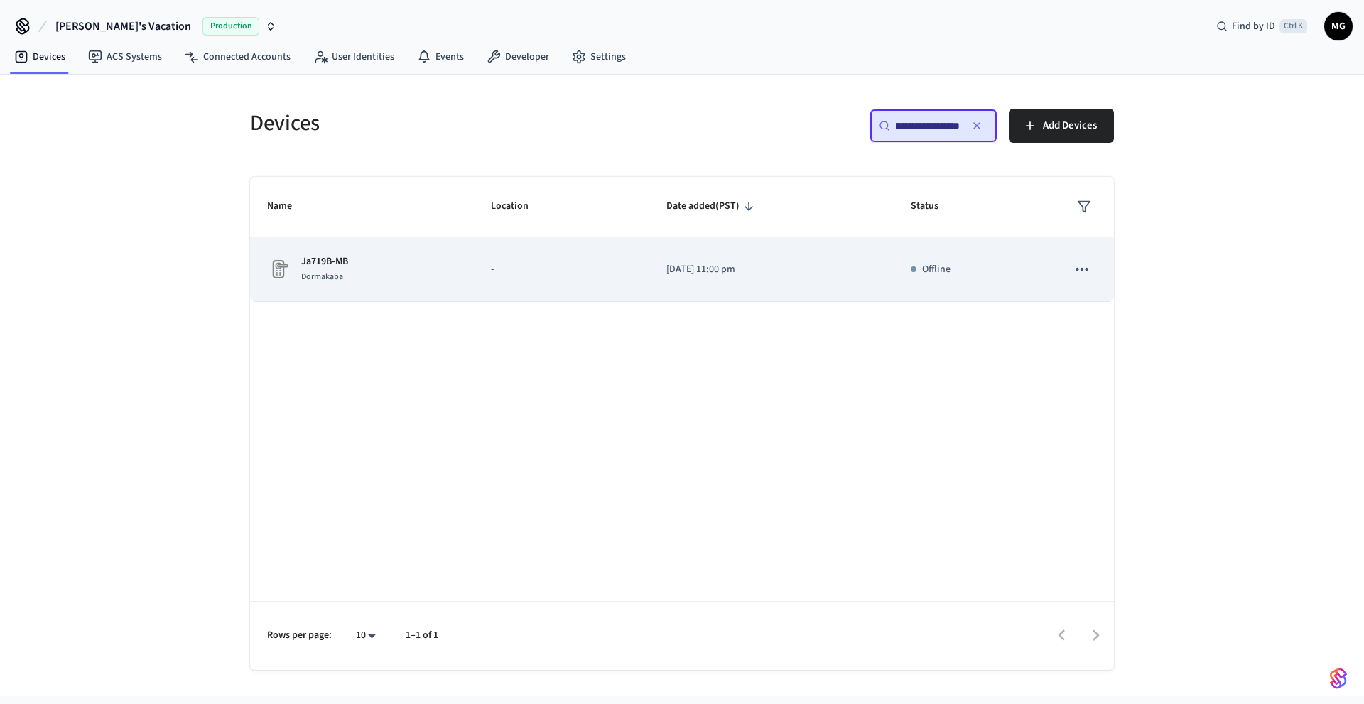
type input "**********"
click at [303, 257] on p "Ja719B-MB" at bounding box center [324, 261] width 47 height 15
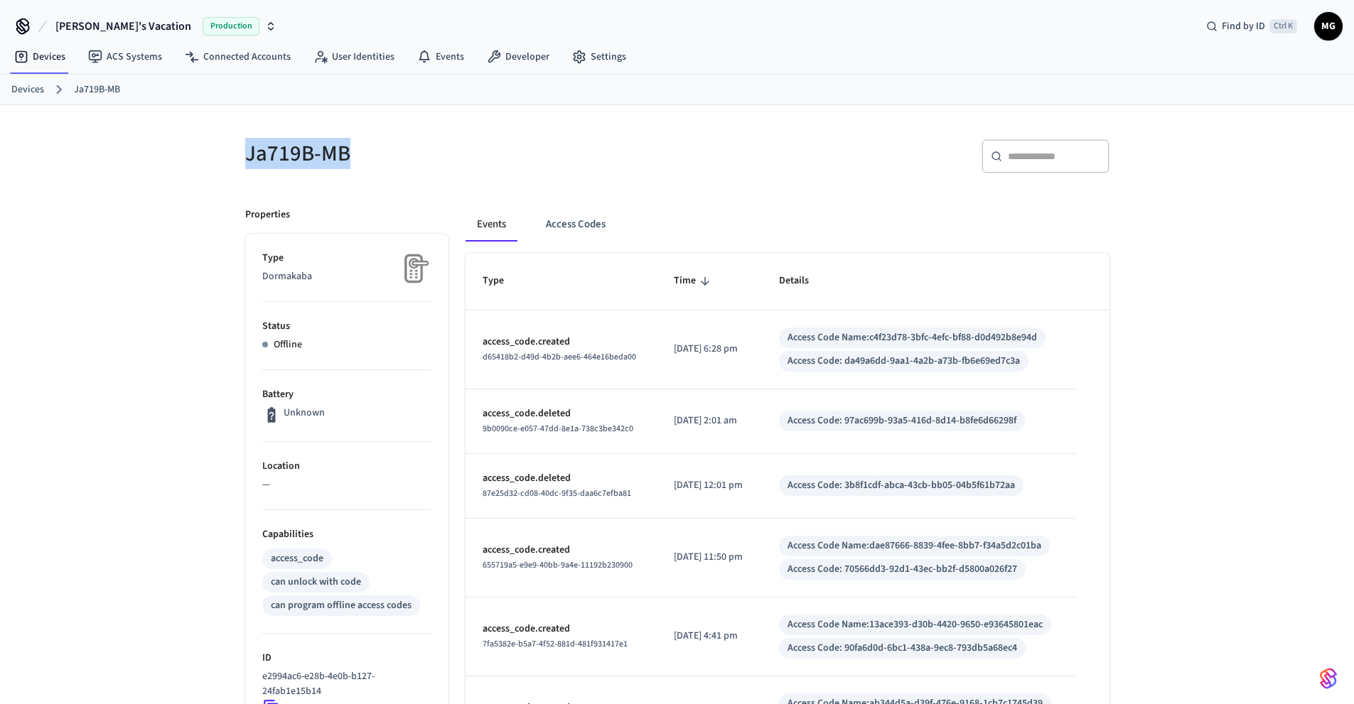
drag, startPoint x: 223, startPoint y: 153, endPoint x: 394, endPoint y: 144, distance: 170.8
click at [394, 144] on div "Ja719B-MB ​ ​ Properties Type Dormakaba Status Offline Battery Unknown Location…" at bounding box center [677, 622] width 910 height 1034
copy h5 "Ja719B-MB"
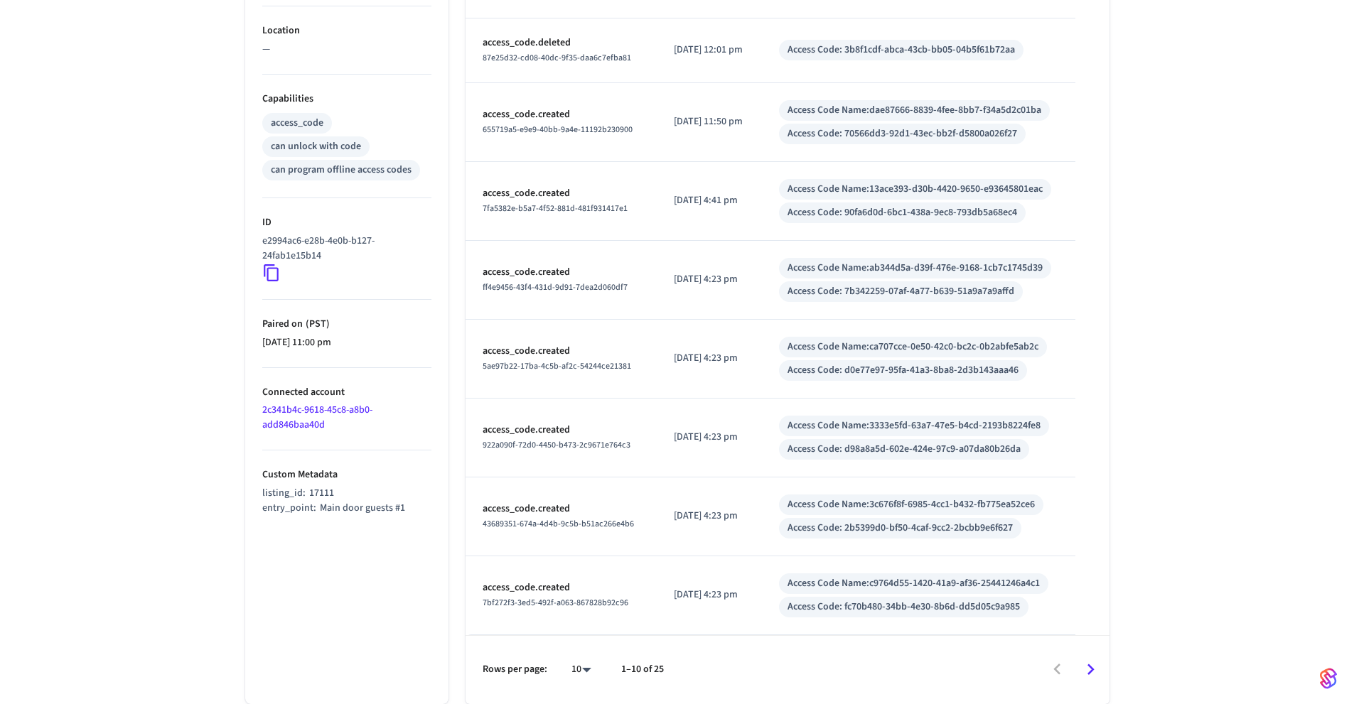
scroll to position [471, 0]
click at [296, 403] on link "2c341b4c-9618-45c8-a8b0-add846baa40d" at bounding box center [317, 417] width 110 height 29
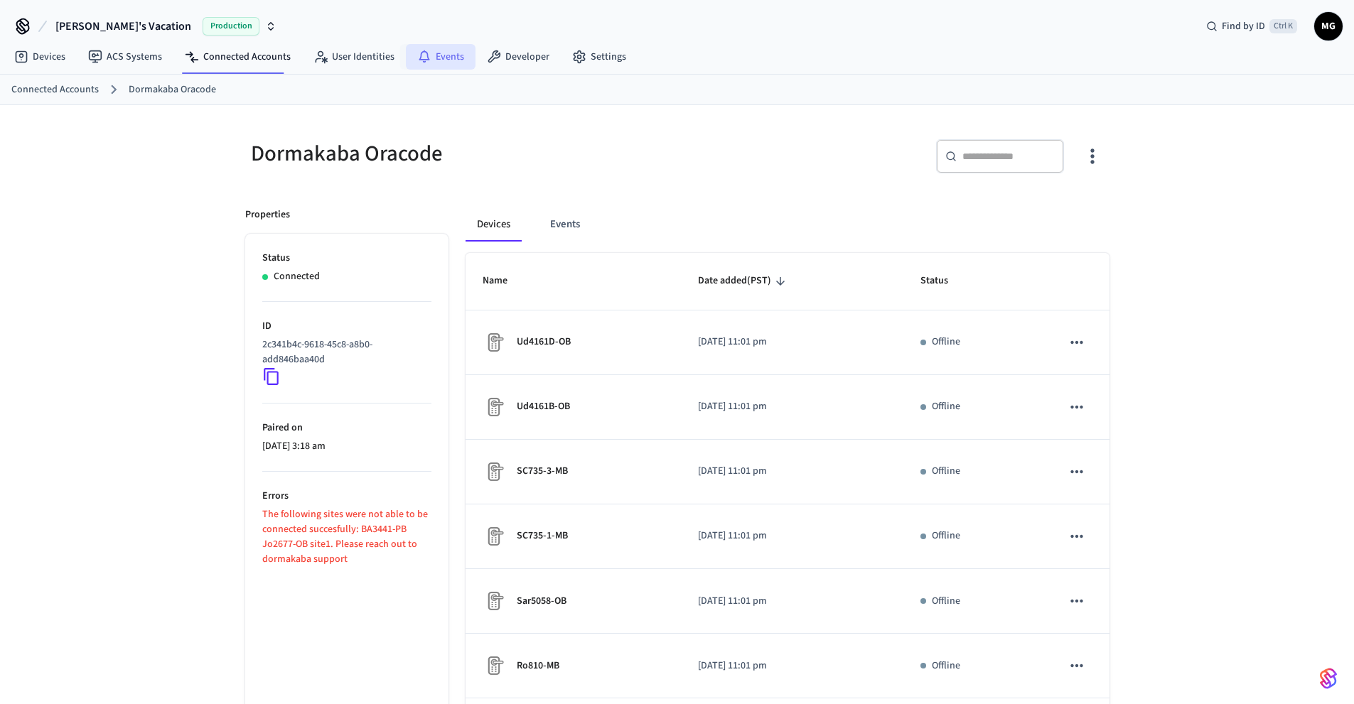
click at [421, 68] on link "Events" at bounding box center [441, 57] width 70 height 26
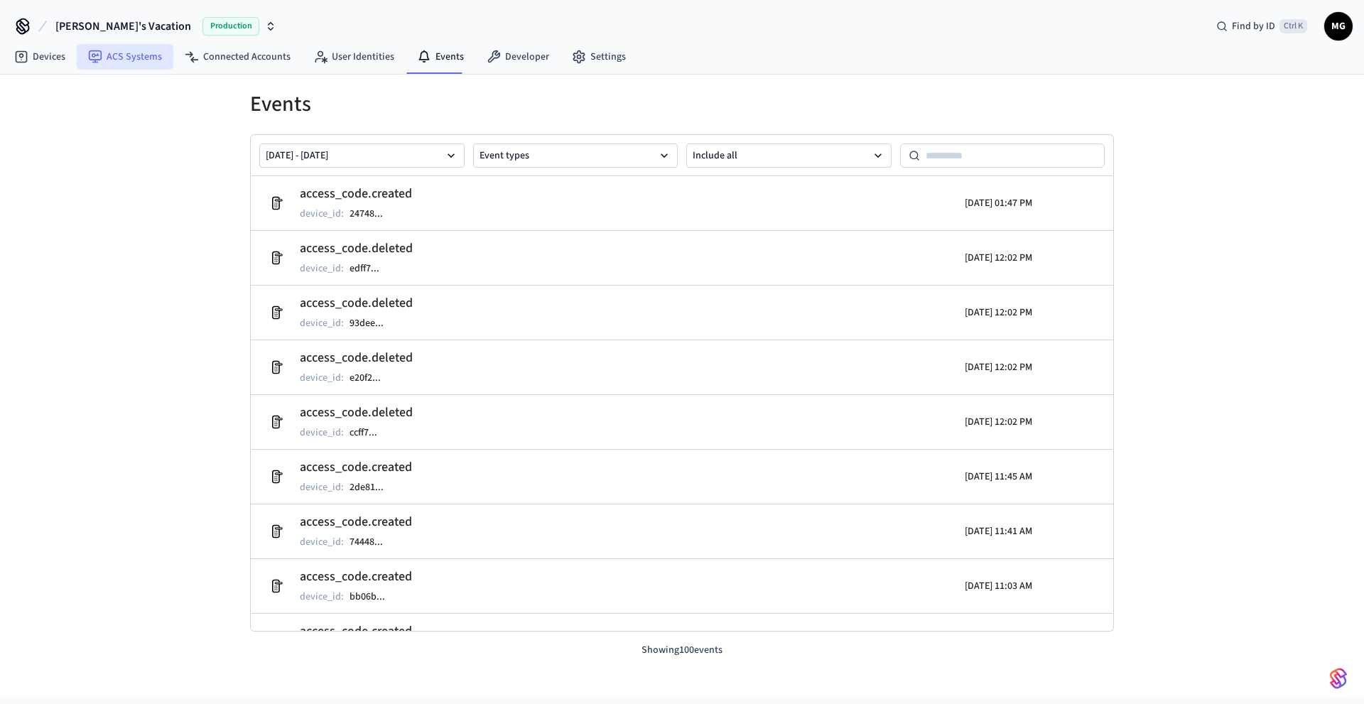
click at [139, 56] on link "ACS Systems" at bounding box center [125, 57] width 97 height 26
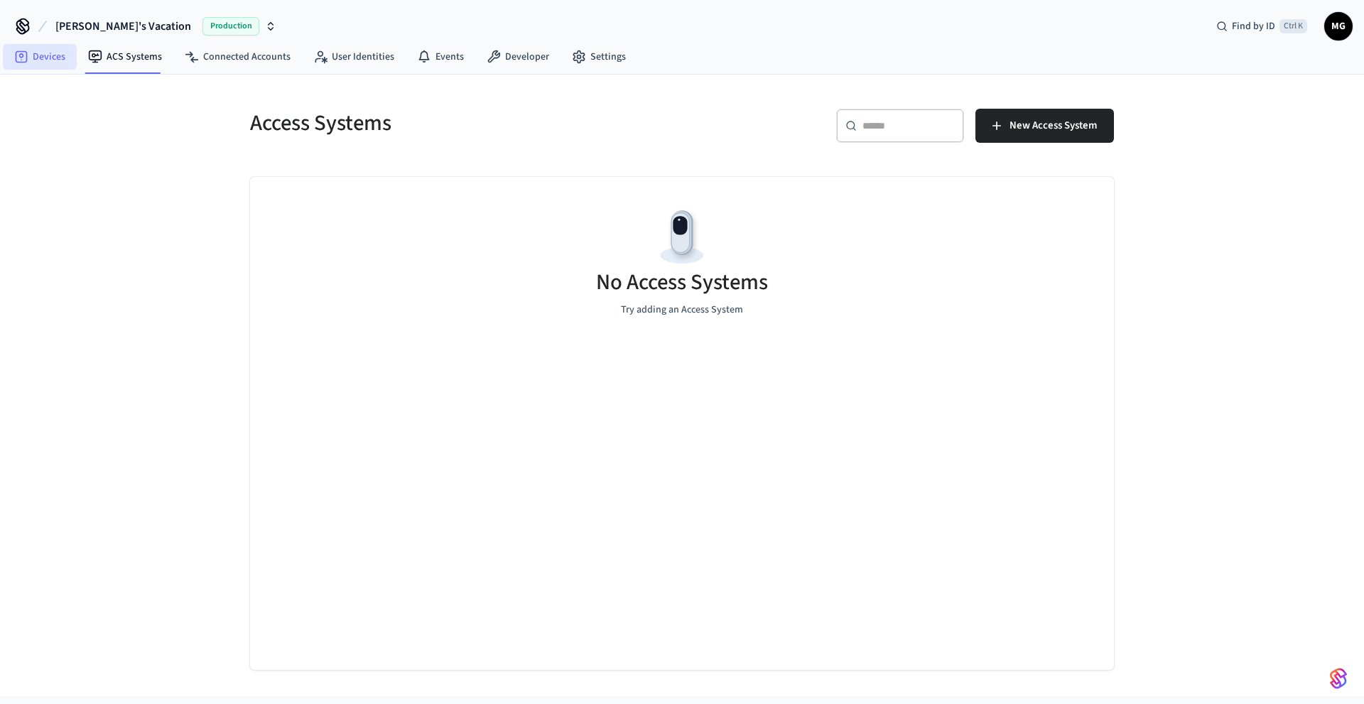
click at [53, 60] on link "Devices" at bounding box center [40, 57] width 74 height 26
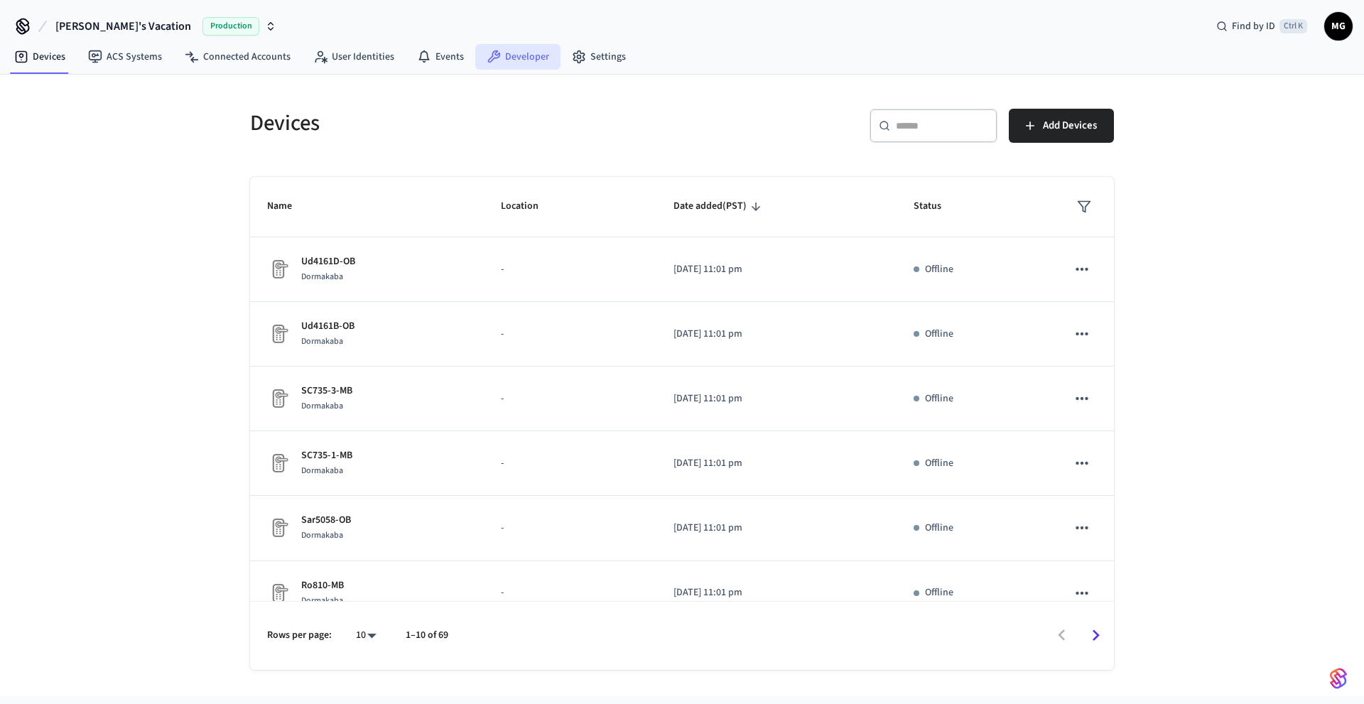
click at [505, 57] on link "Developer" at bounding box center [517, 57] width 85 height 26
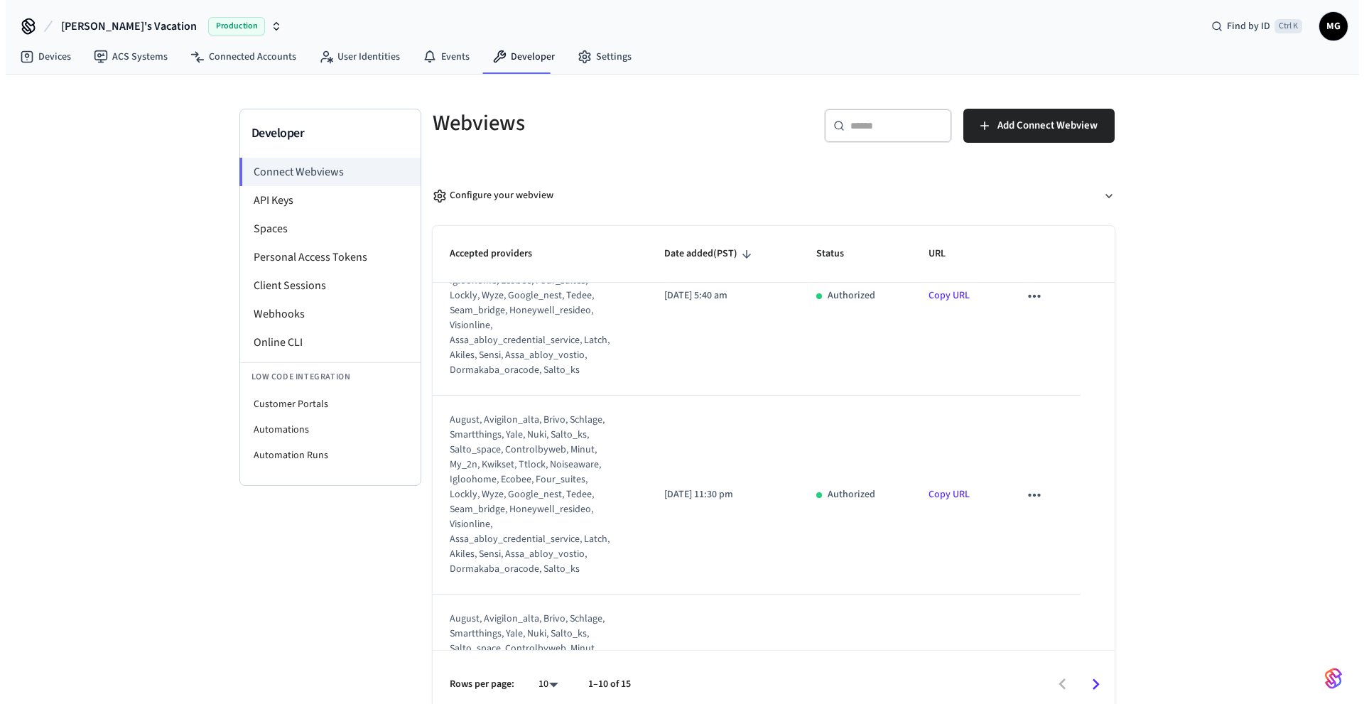
scroll to position [711, 0]
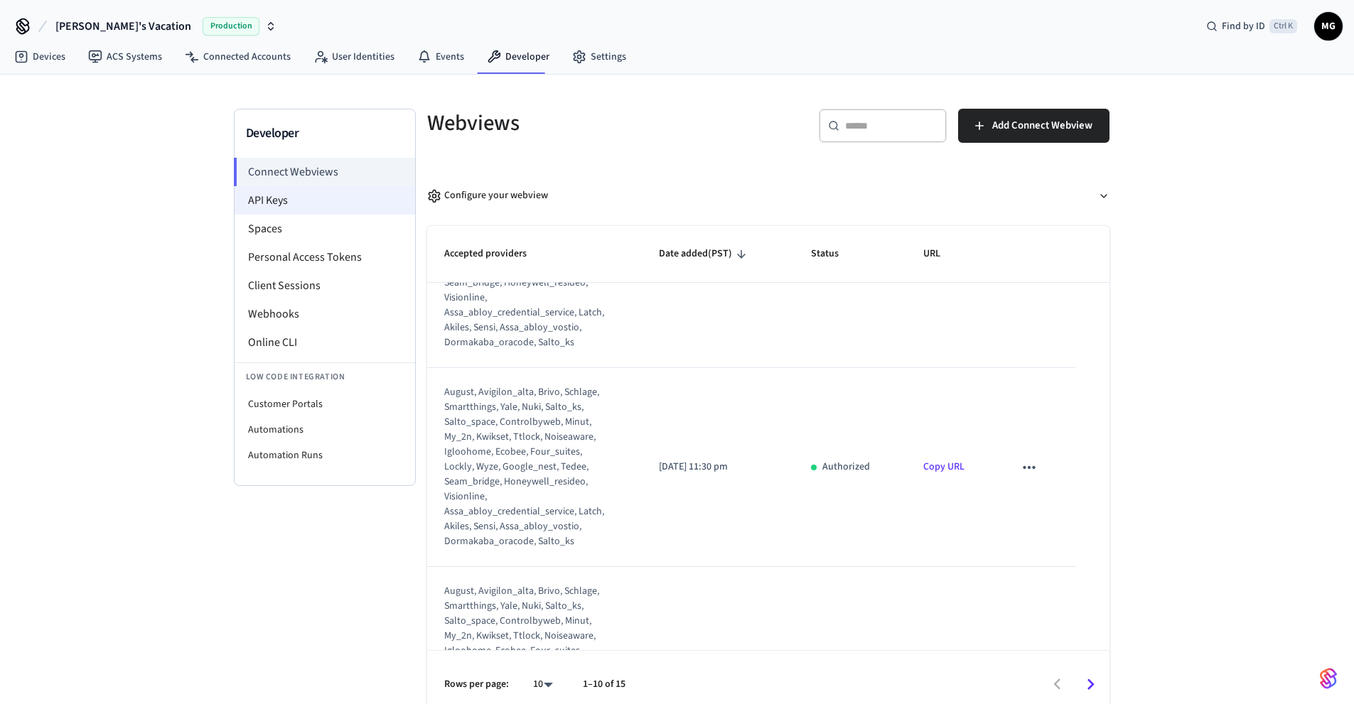
click at [306, 207] on li "API Keys" at bounding box center [324, 200] width 180 height 28
click at [301, 225] on li "Spaces" at bounding box center [324, 229] width 180 height 28
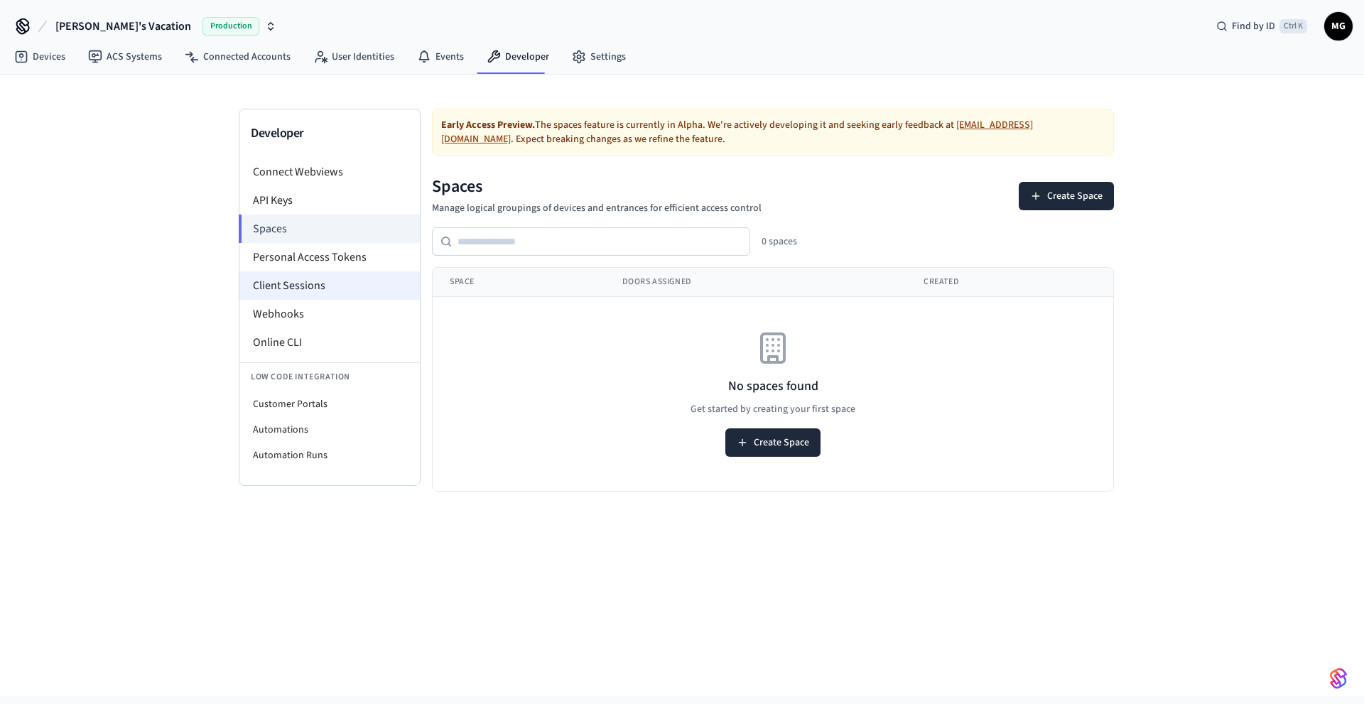
click at [333, 290] on li "Client Sessions" at bounding box center [329, 285] width 180 height 28
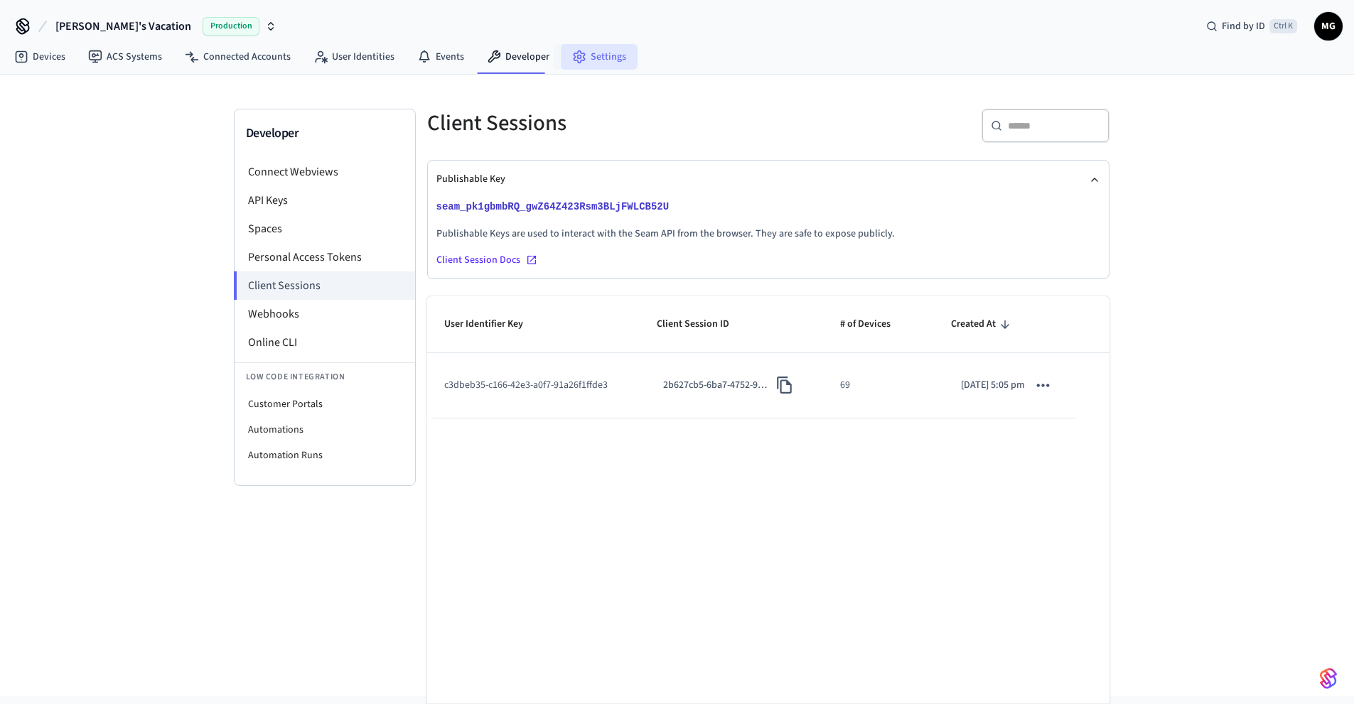
click at [605, 59] on link "Settings" at bounding box center [599, 57] width 77 height 26
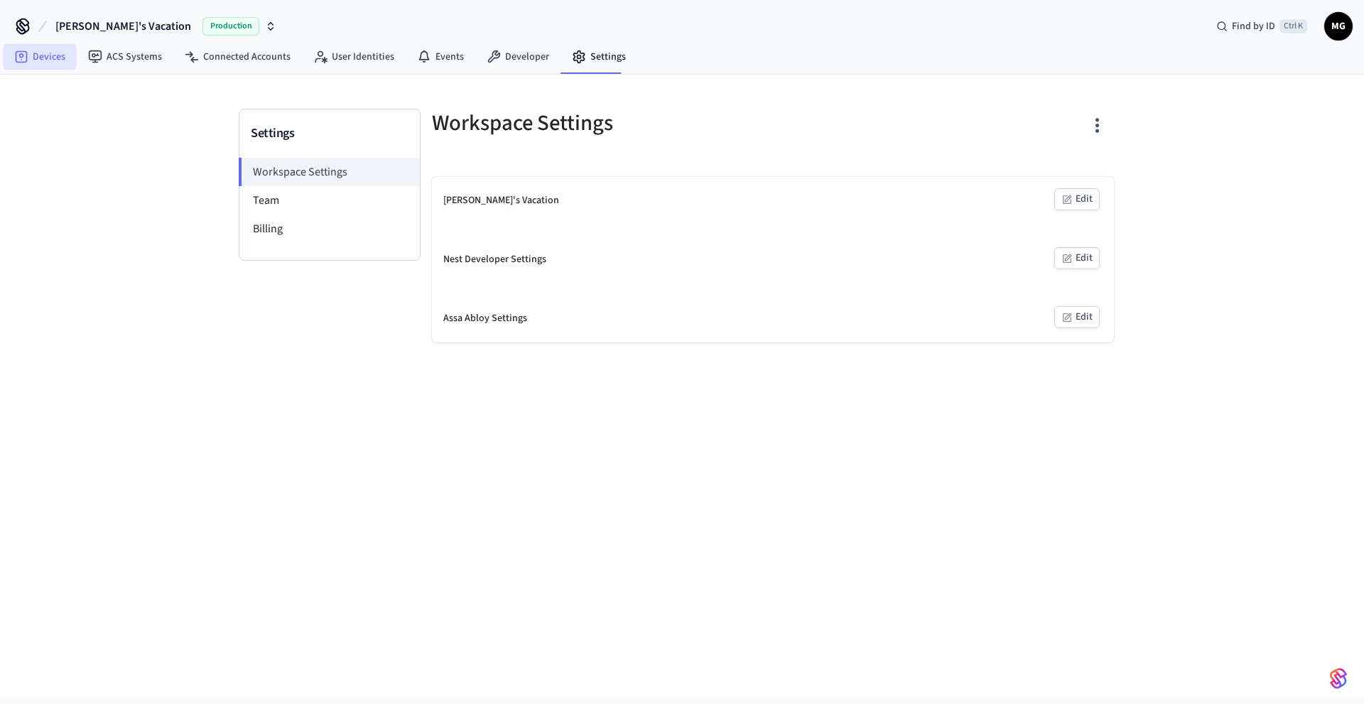
click at [47, 63] on link "Devices" at bounding box center [40, 57] width 74 height 26
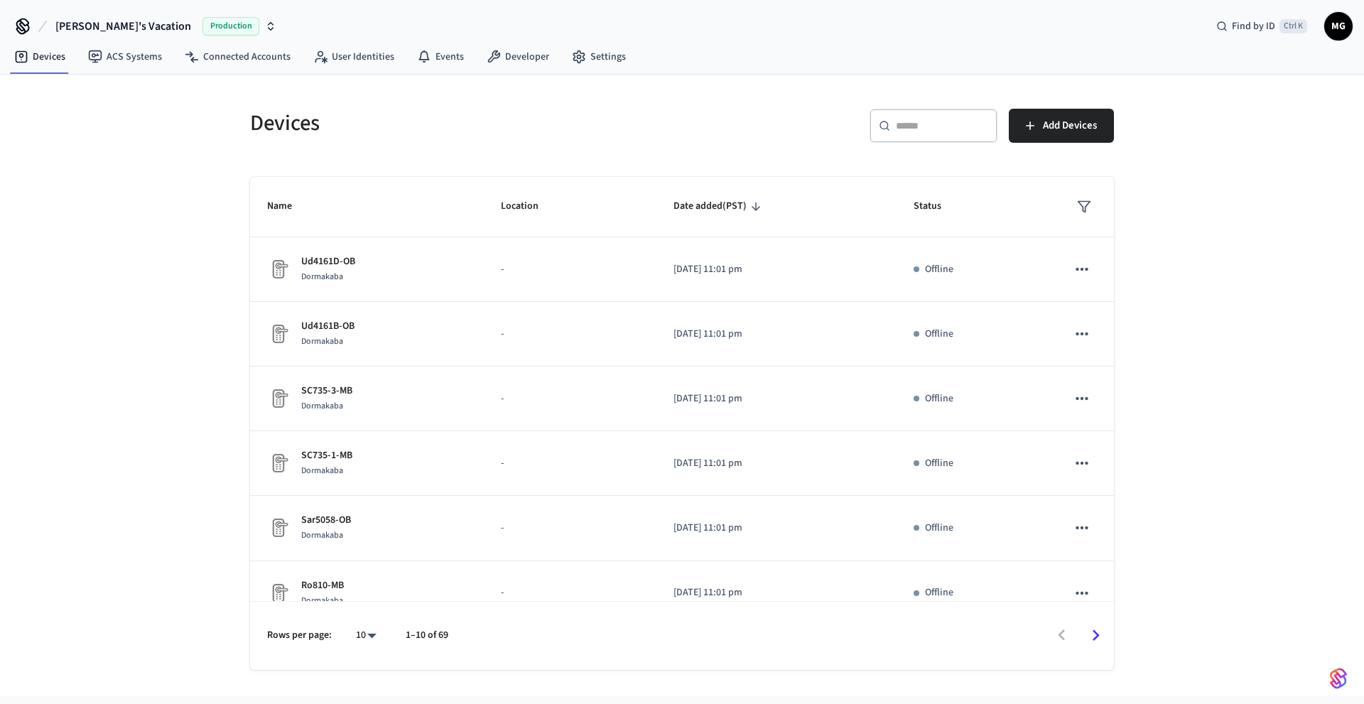
click at [108, 18] on span "[PERSON_NAME]'s Vacation" at bounding box center [123, 26] width 136 height 17
type input "*****"
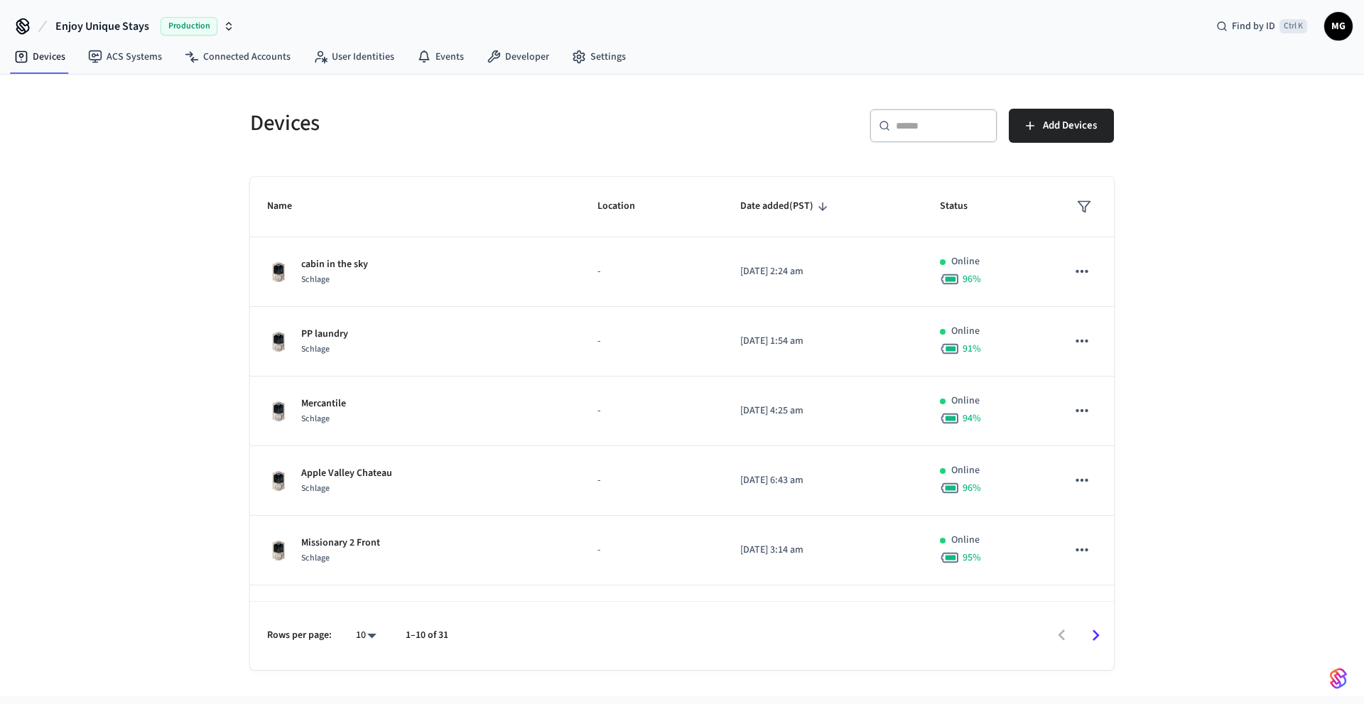
click at [954, 127] on input "text" at bounding box center [942, 126] width 92 height 14
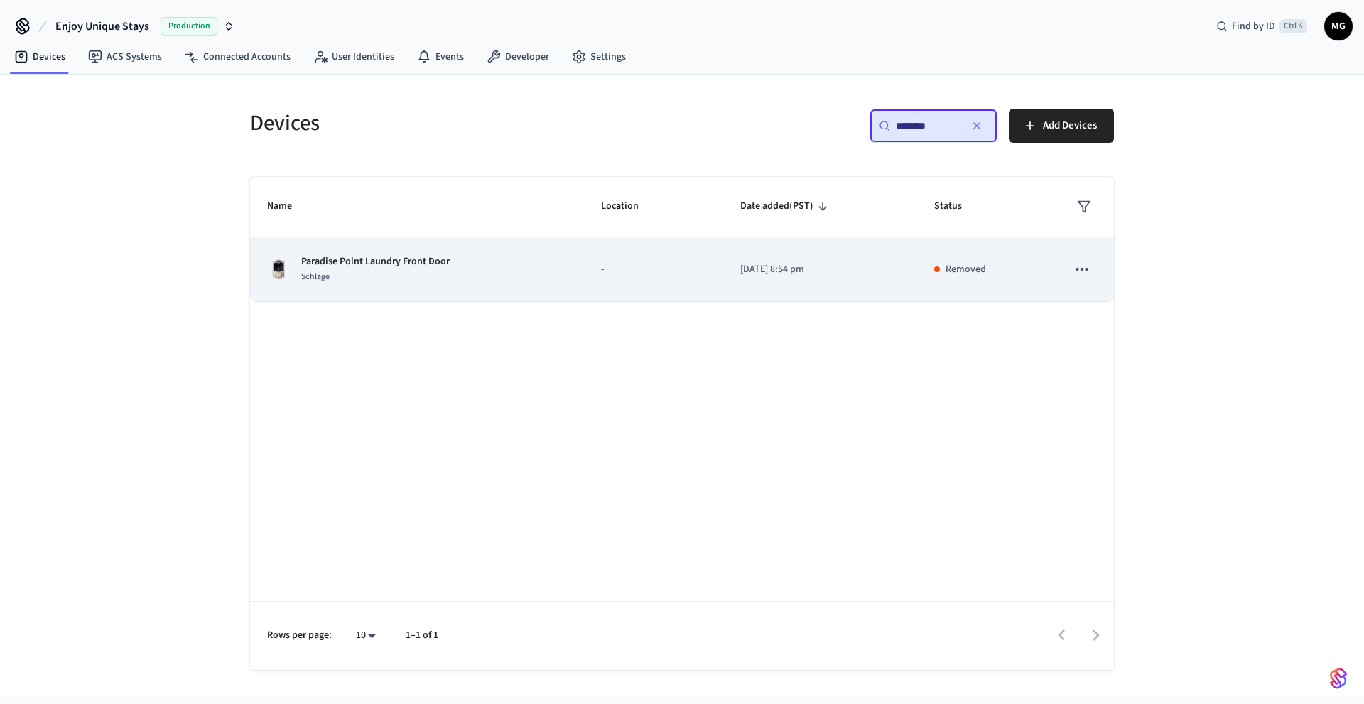
click at [1082, 271] on icon "sticky table" at bounding box center [1082, 269] width 12 height 3
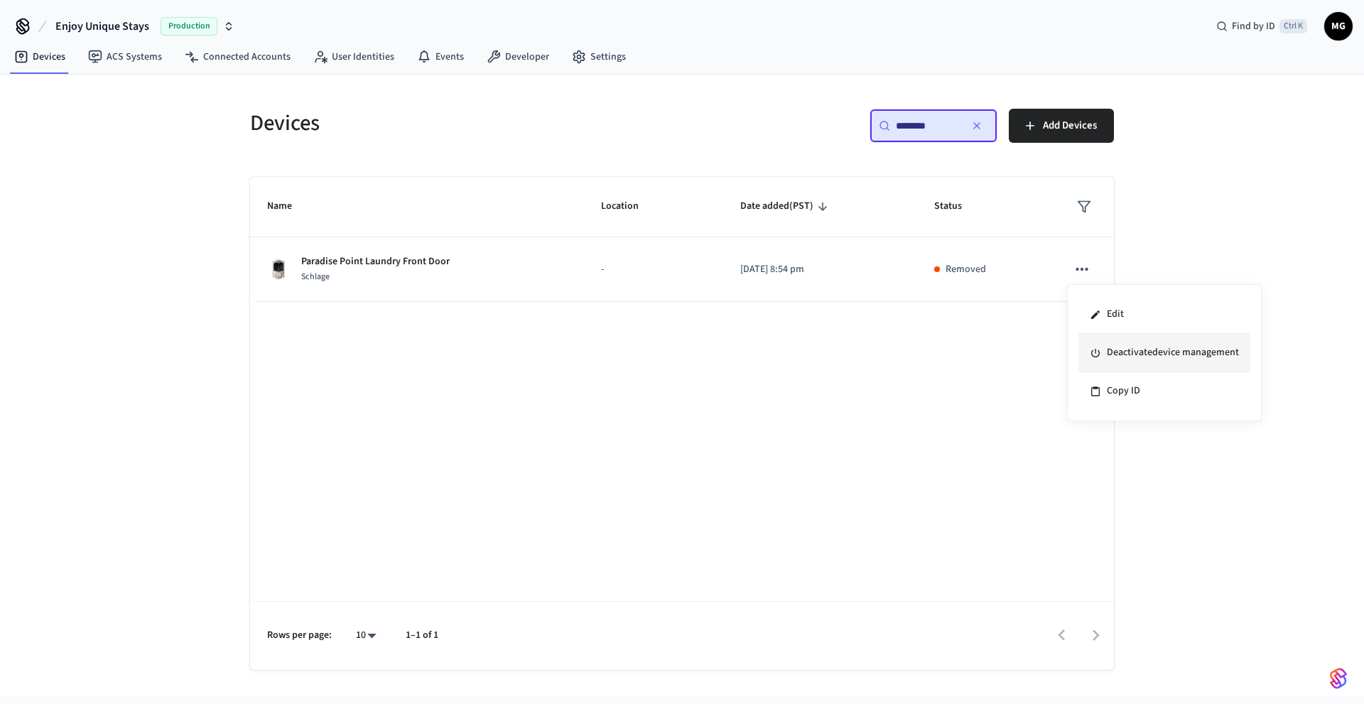
click at [1120, 349] on li "Deactivate device management" at bounding box center [1165, 353] width 172 height 38
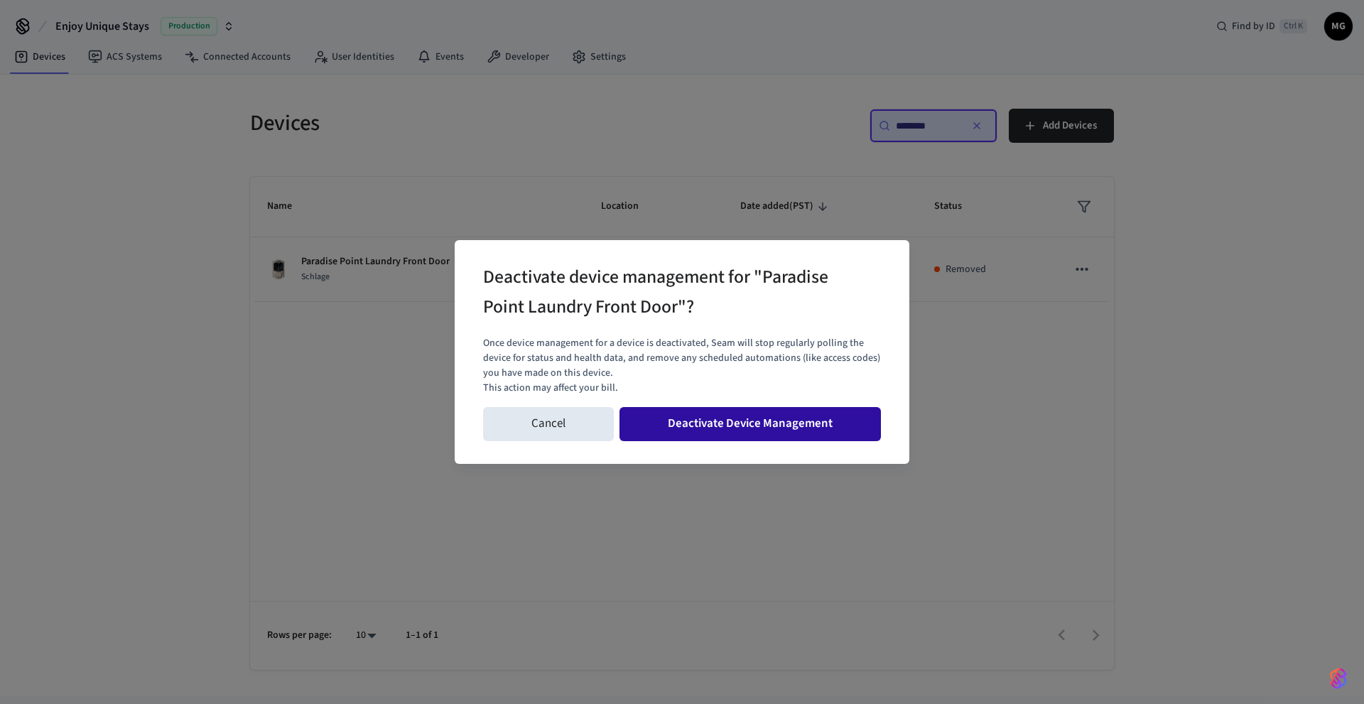
click at [752, 431] on button "Deactivate Device Management" at bounding box center [750, 424] width 261 height 34
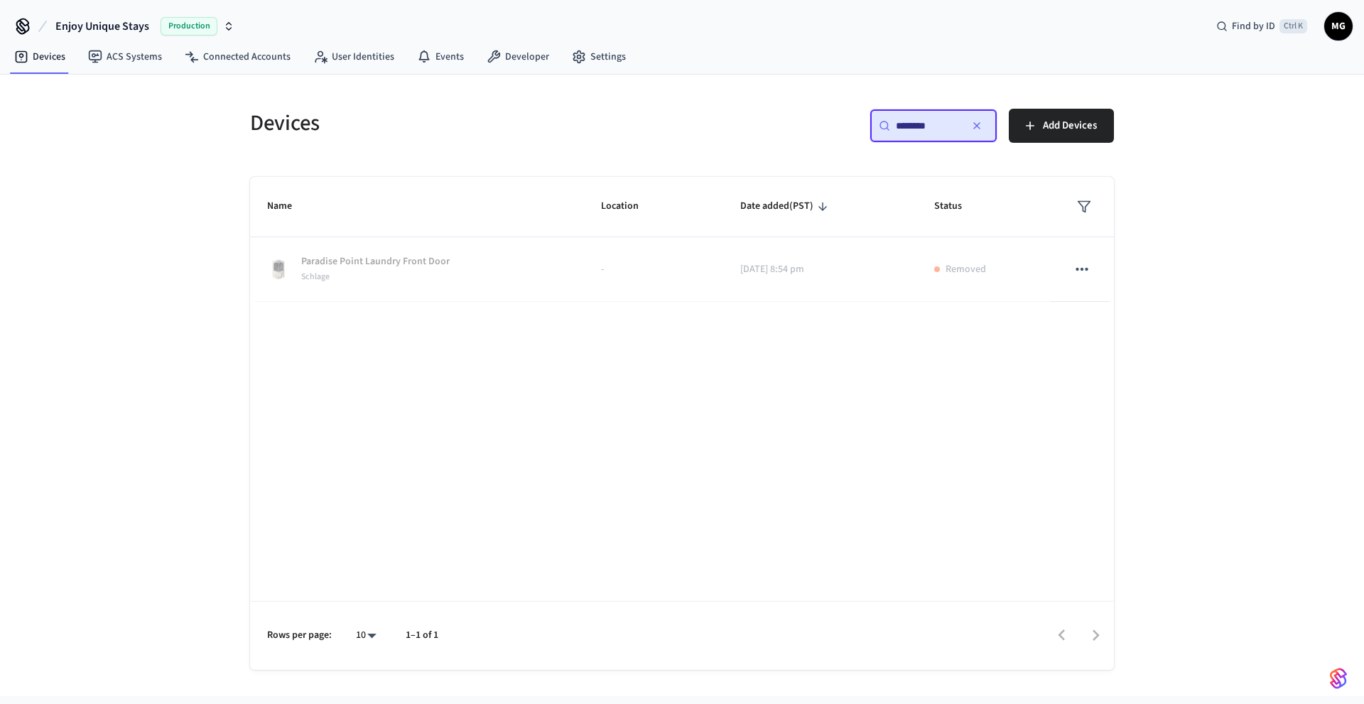
click at [946, 125] on input "********" at bounding box center [928, 126] width 64 height 14
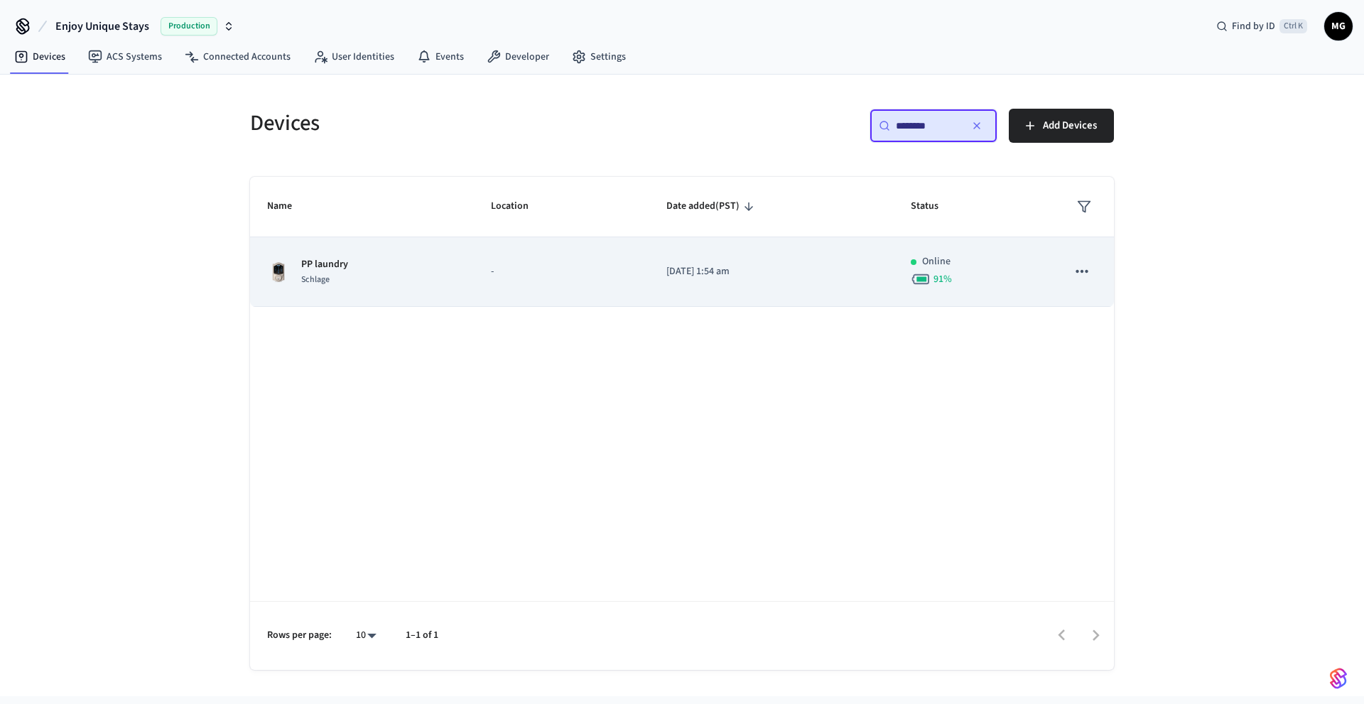
type input "********"
click at [1084, 269] on icon "sticky table" at bounding box center [1082, 271] width 18 height 18
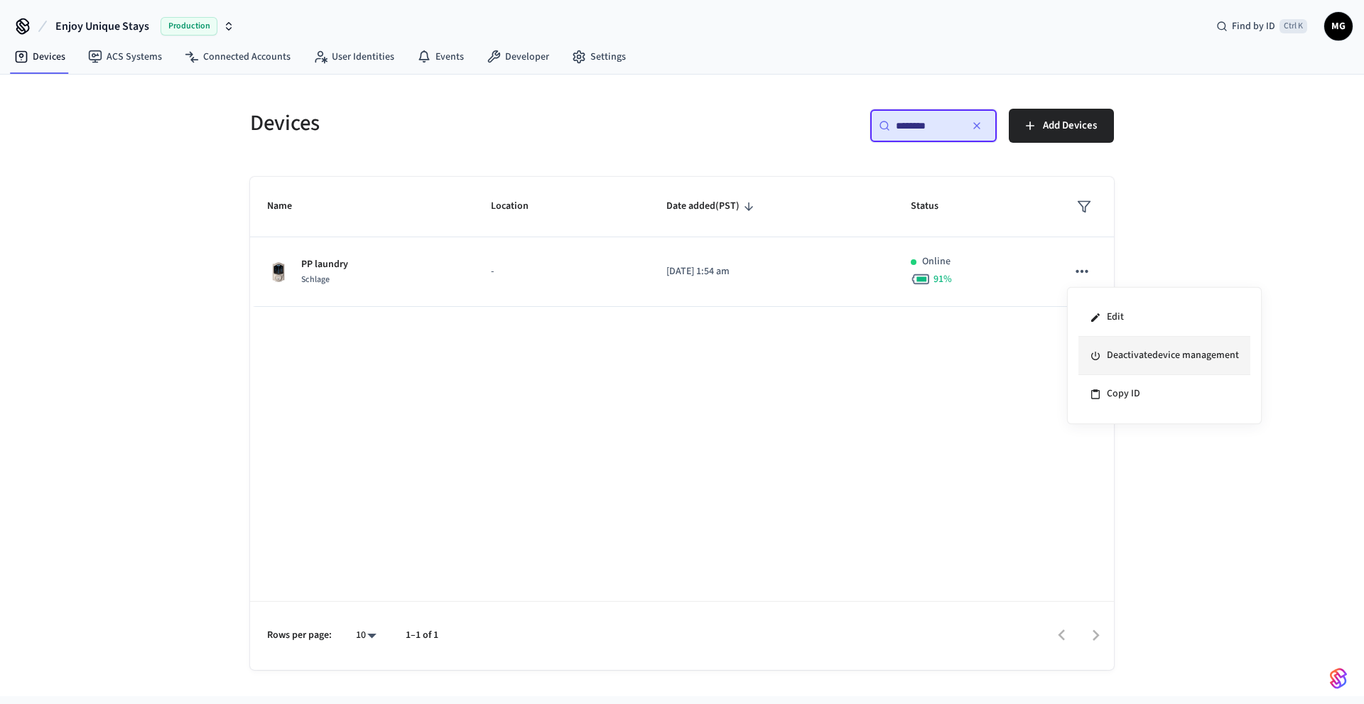
click at [1126, 354] on li "Deactivate device management" at bounding box center [1165, 356] width 172 height 38
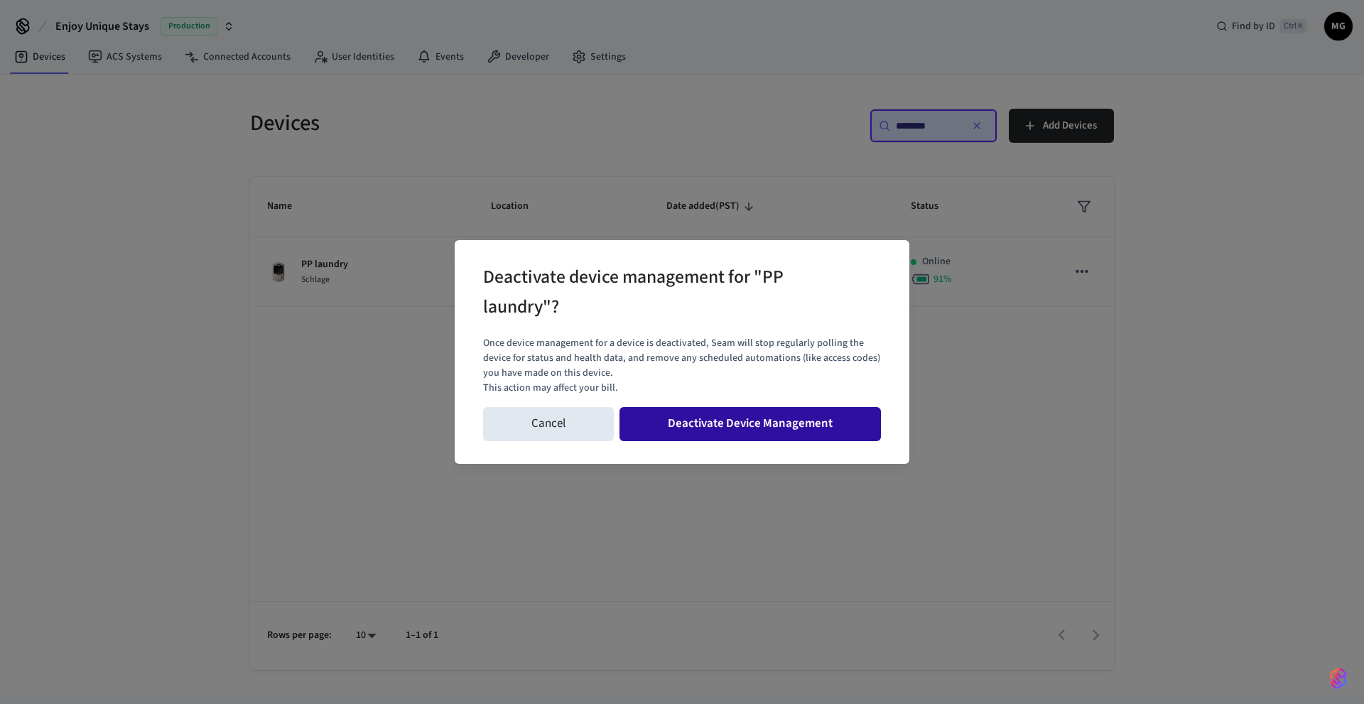
click at [803, 421] on button "Deactivate Device Management" at bounding box center [750, 424] width 261 height 34
